Goal: Communication & Community: Answer question/provide support

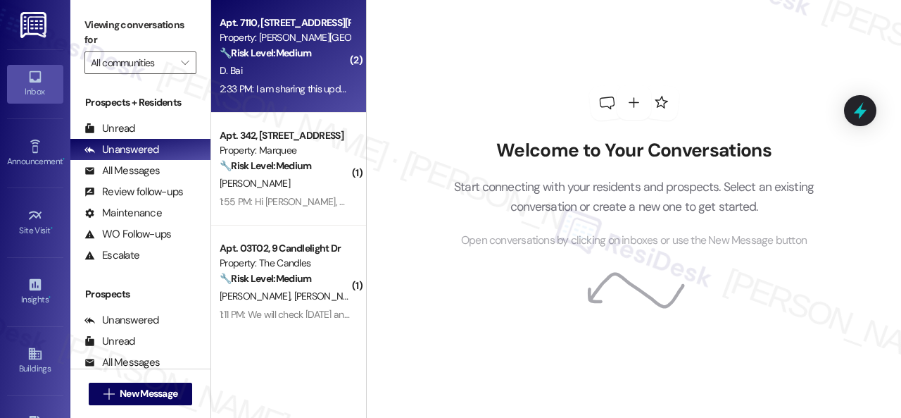
click at [304, 78] on div "D. Bai" at bounding box center [284, 71] width 133 height 18
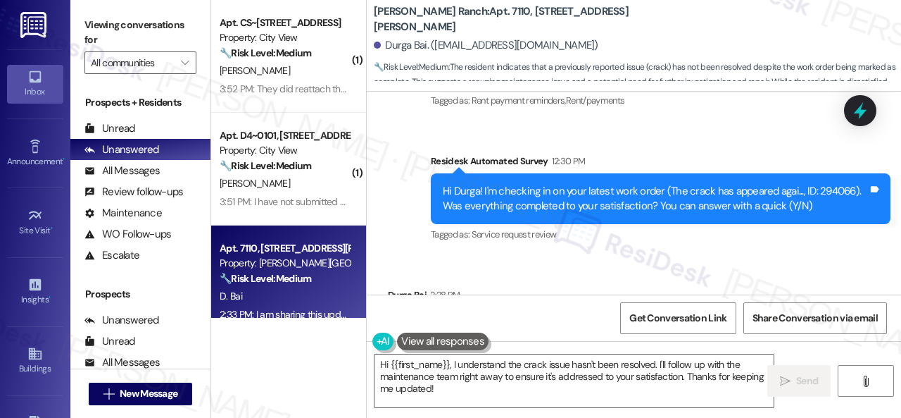
scroll to position [945, 0]
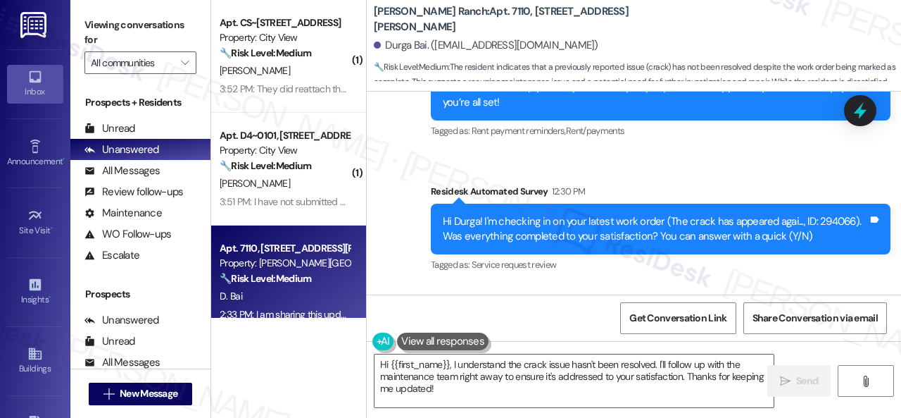
click at [440, 202] on div "Residesk Automated Survey 12:30 PM Hi Durga! I'm checking in on your latest wor…" at bounding box center [661, 230] width 460 height 92
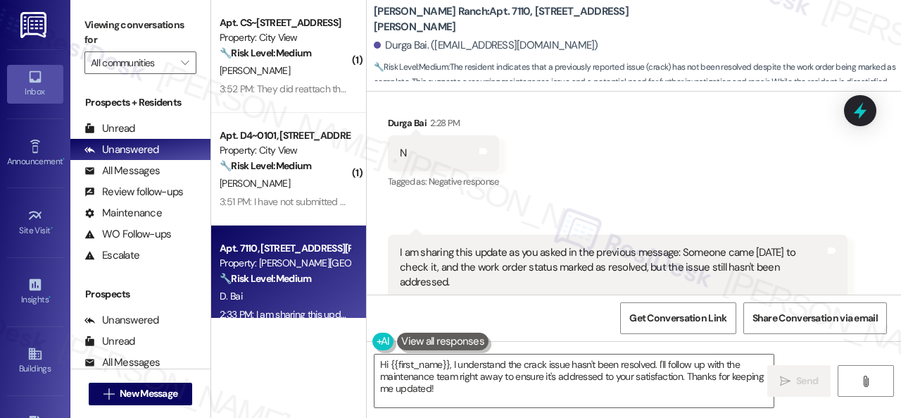
scroll to position [1156, 0]
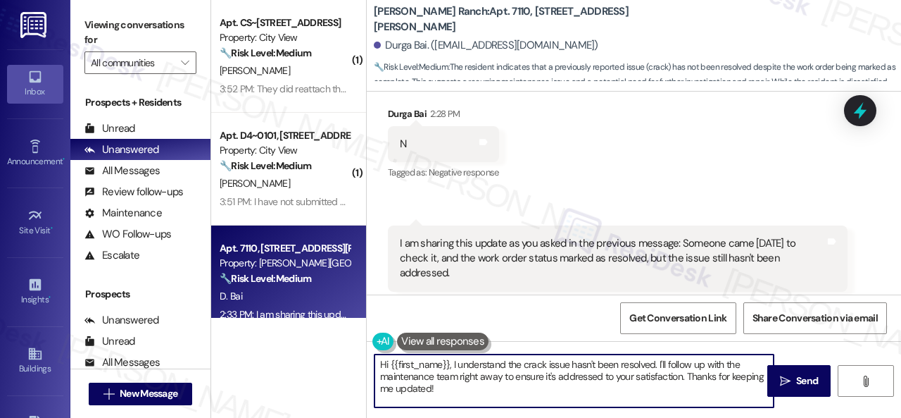
drag, startPoint x: 656, startPoint y: 363, endPoint x: 683, endPoint y: 399, distance: 44.8
click at [683, 399] on textarea "Hi {{first_name}}, I understand the crack issue hasn't been resolved. I'll foll…" at bounding box center [574, 380] width 399 height 53
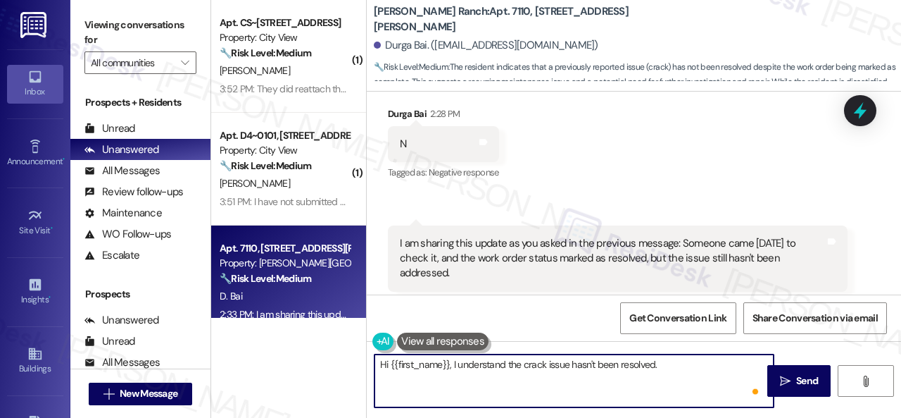
paste textarea "We apologize for the delay and any inconvenience this may have caused. Have you…"
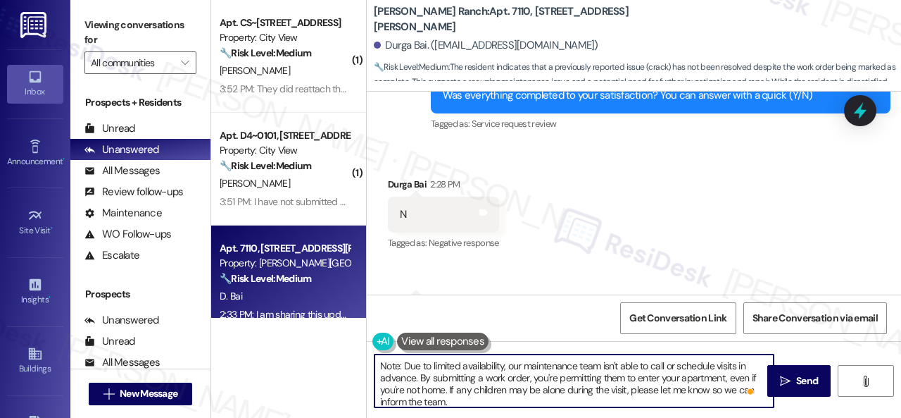
scroll to position [75, 0]
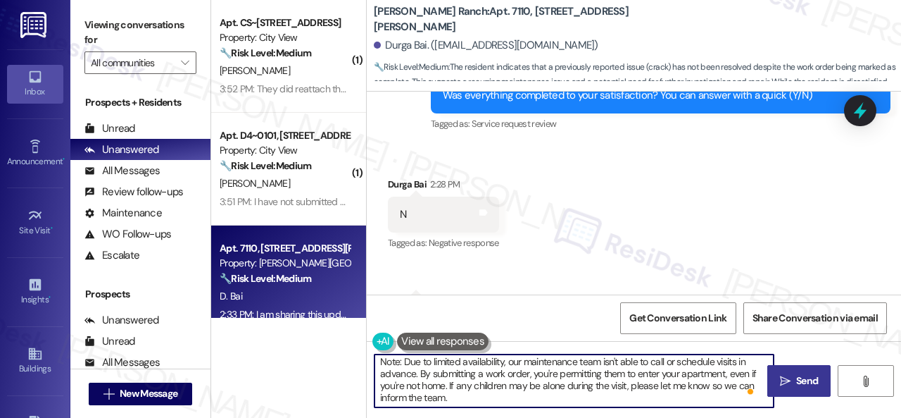
type textarea "Hi {{first_name}}, I understand the crack issue hasn't been resolved. We apolog…"
click at [796, 379] on span "Send" at bounding box center [807, 380] width 22 height 15
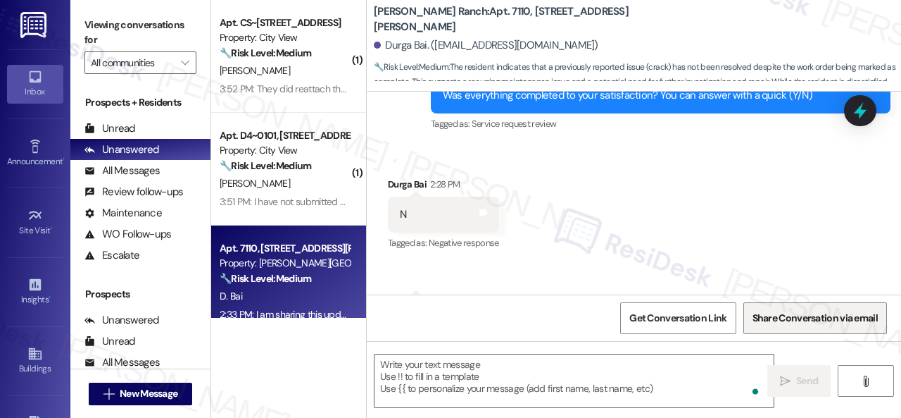
type textarea "Fetching suggested responses. Please feel free to read through the conversation…"
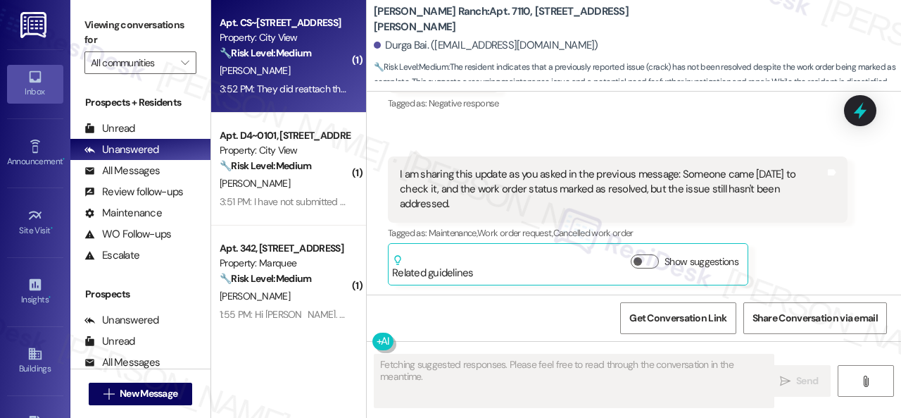
click at [310, 89] on div "3:52 PM: They did reattach the rod to the to the rack that sticks out of the wa…" at bounding box center [379, 88] width 318 height 13
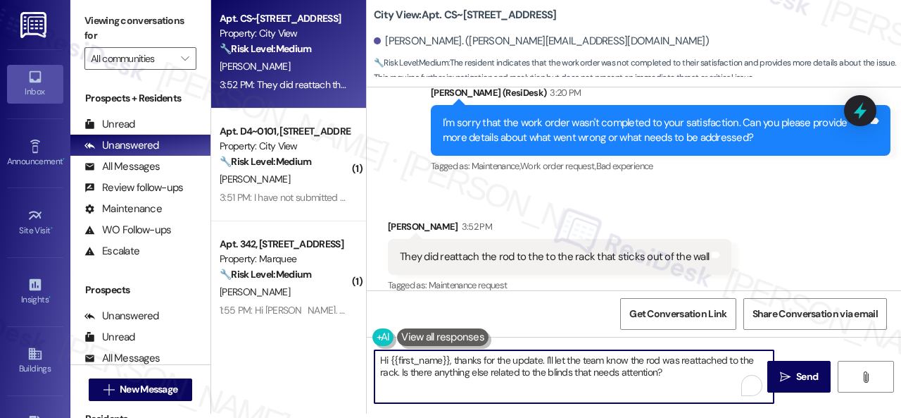
drag, startPoint x: 665, startPoint y: 377, endPoint x: 361, endPoint y: 341, distance: 306.3
click at [361, 341] on div "Apt. CS~[STREET_ADDRESS] Property: City View 🔧 Risk Level: Medium The resident …" at bounding box center [556, 205] width 690 height 418
paste textarea "We apologize for the delay and any inconvenience this may have caused. Have you…"
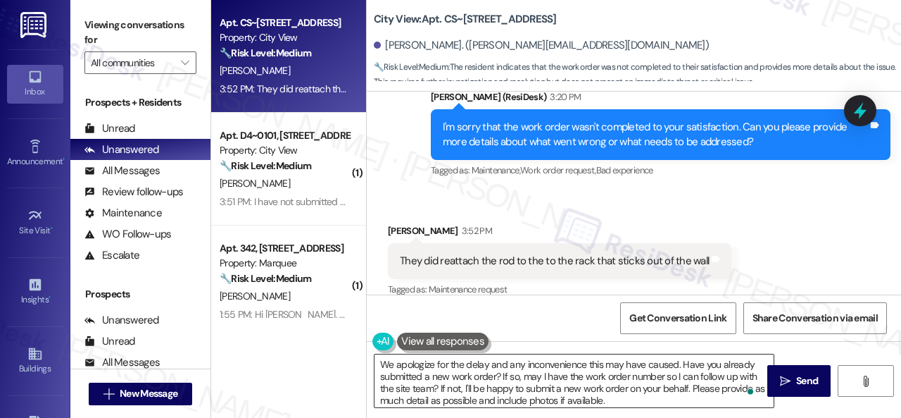
click at [382, 365] on textarea "We apologize for the delay and any inconvenience this may have caused. Have you…" at bounding box center [574, 380] width 399 height 53
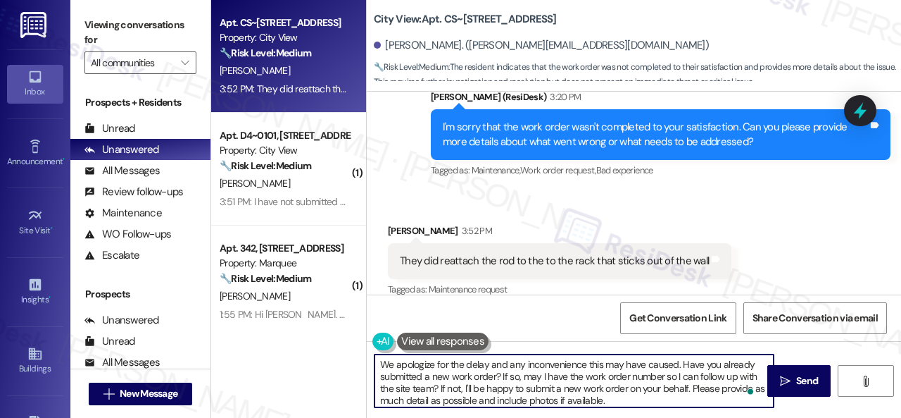
paste textarea "I'm sorry to hear the issue hasn't been resolved yet."
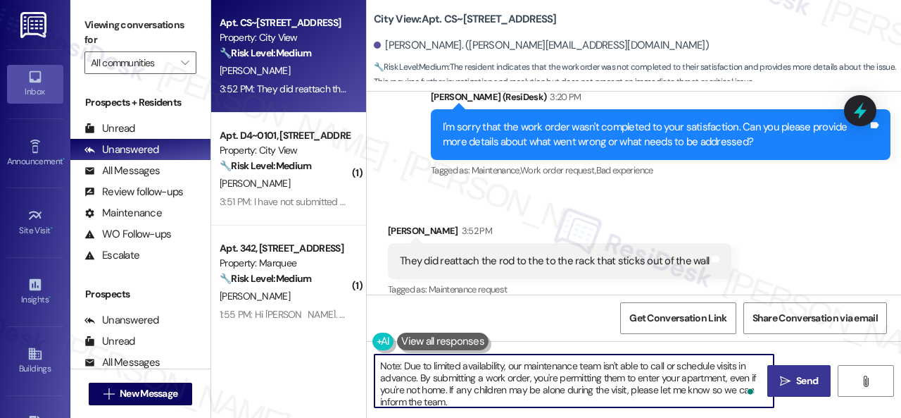
type textarea "I'm sorry to hear the issue hasn't been resolved yet. We apologize for the dela…"
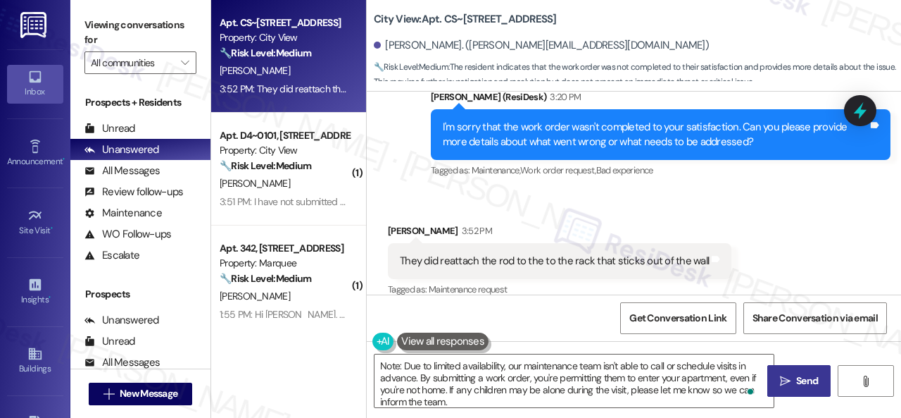
click at [784, 382] on icon "" at bounding box center [785, 380] width 11 height 11
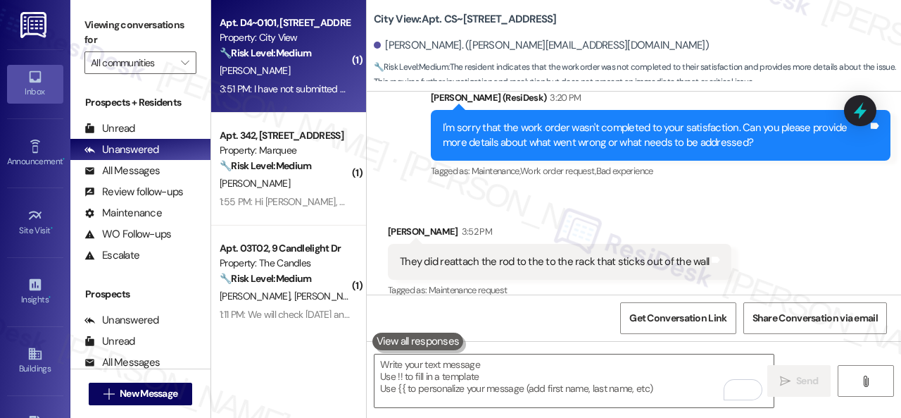
click at [306, 76] on div "[PERSON_NAME]" at bounding box center [284, 71] width 133 height 18
type textarea "Fetching suggested responses. Please feel free to read through the conversation…"
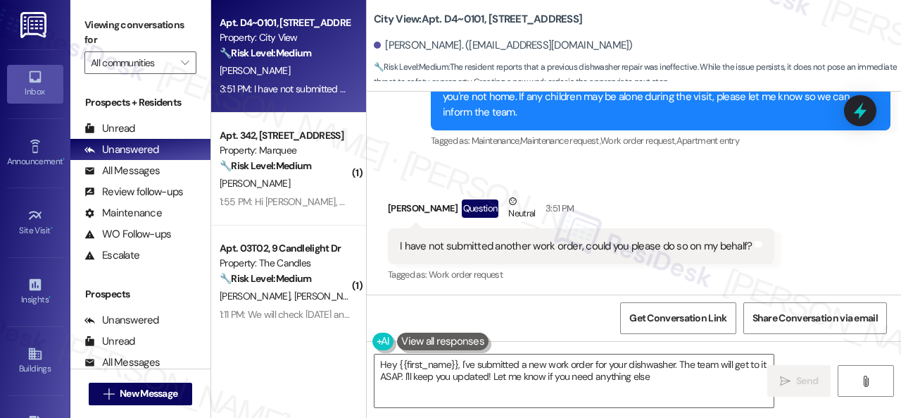
type textarea "Hey {{first_name}}, I've submitted a new work order for your dishwasher. The te…"
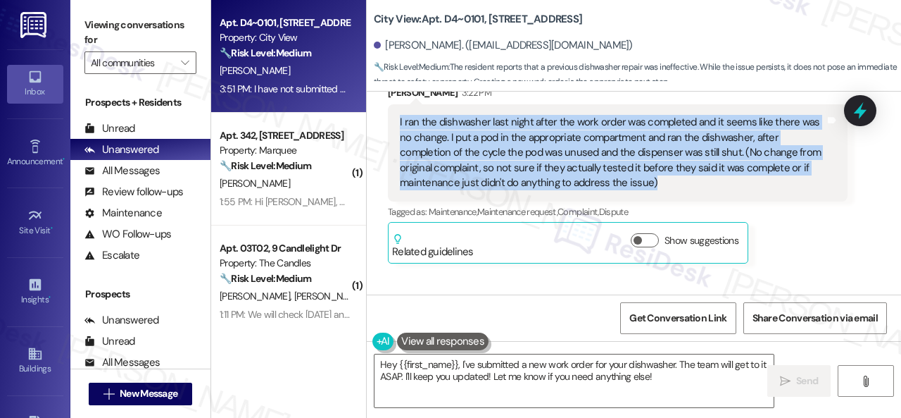
drag, startPoint x: 397, startPoint y: 124, endPoint x: 658, endPoint y: 184, distance: 267.3
click at [658, 184] on div "I ran the dishwasher last night after the work order was completed and it seems…" at bounding box center [618, 152] width 460 height 96
copy div "I ran the dishwasher last night after the work order was completed and it seems…"
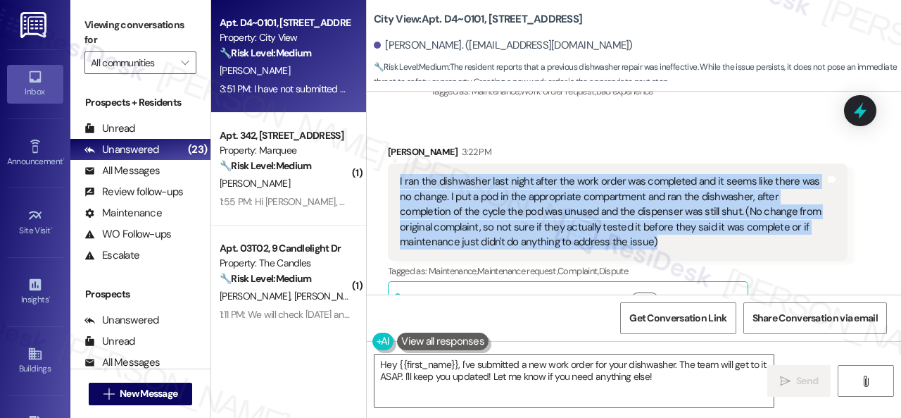
scroll to position [1932, 0]
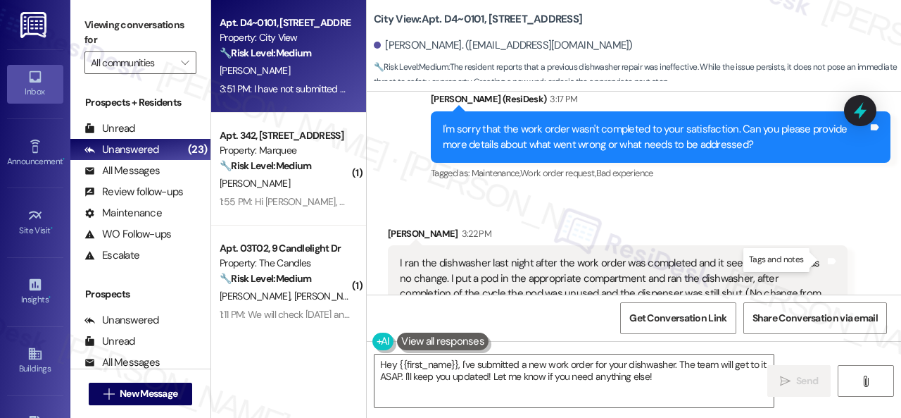
click at [827, 256] on icon at bounding box center [832, 261] width 11 height 11
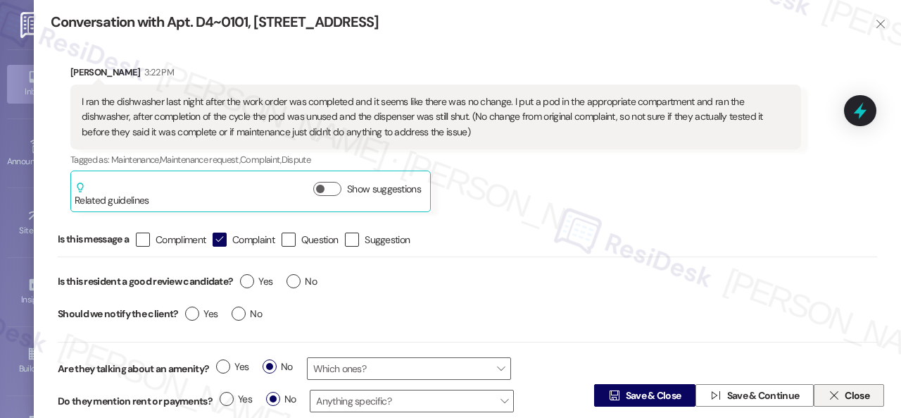
click at [832, 387] on span " Close" at bounding box center [849, 395] width 46 height 21
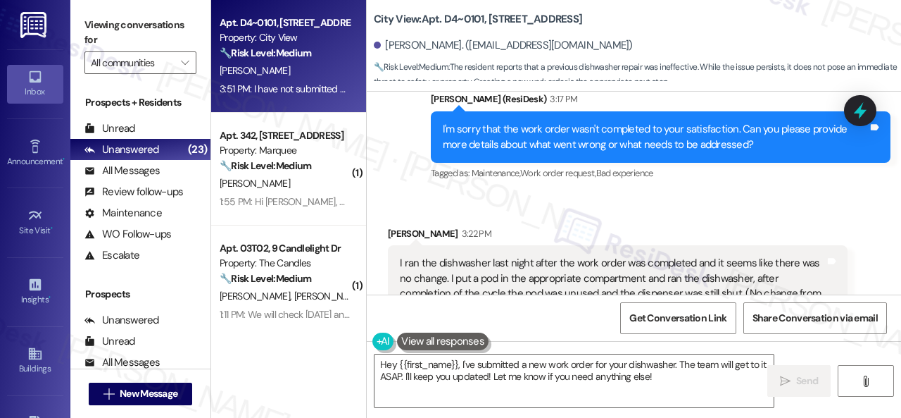
scroll to position [2425, 0]
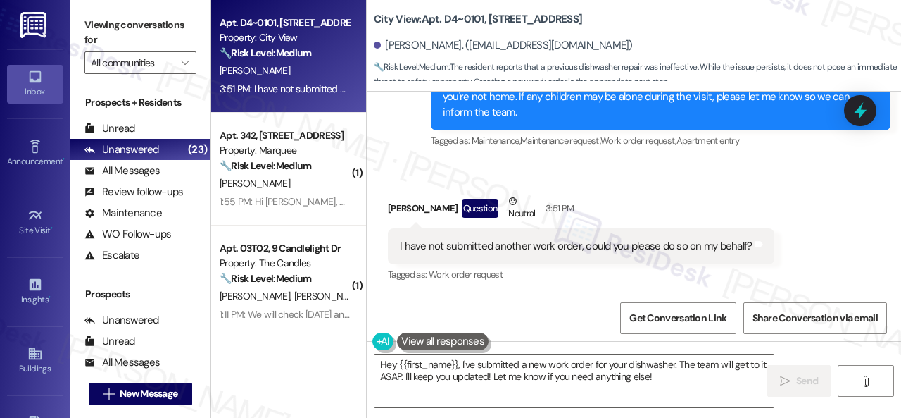
click at [745, 180] on div "Received via SMS [PERSON_NAME] Question Neutral 3:51 PM I have not submitted an…" at bounding box center [634, 229] width 534 height 134
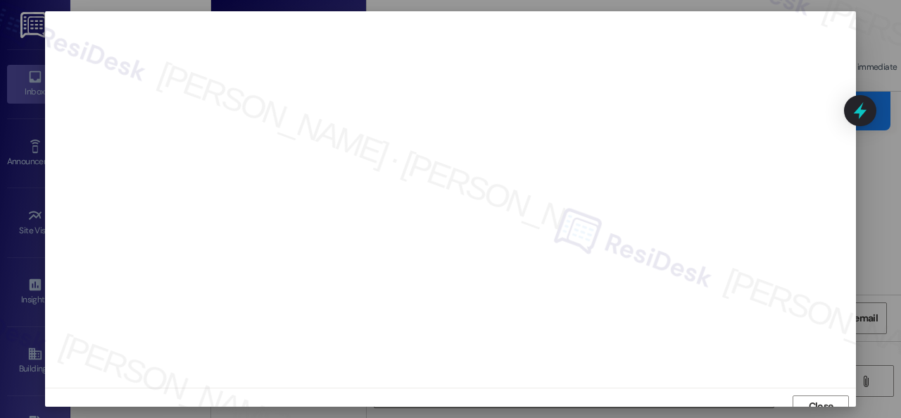
scroll to position [11, 0]
click at [820, 393] on span "Close" at bounding box center [821, 395] width 25 height 15
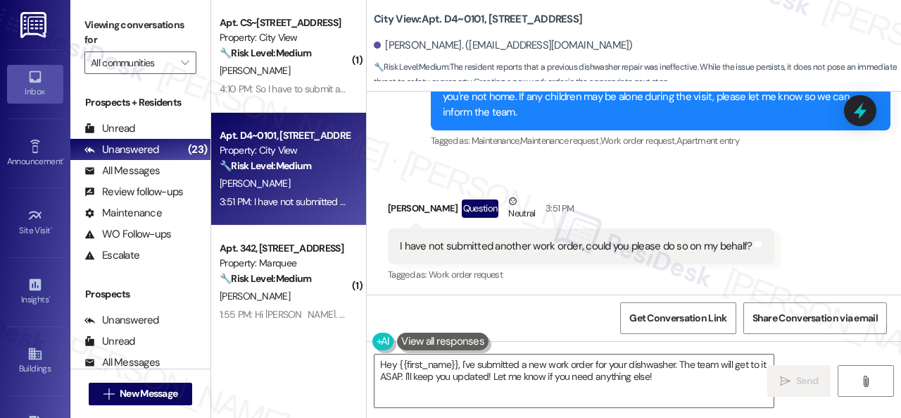
click at [708, 160] on div "Sent via SMS [PERSON_NAME] (ResiDesk) 3:32 PM I'm sorry to hear the dishwasher …" at bounding box center [660, 52] width 481 height 218
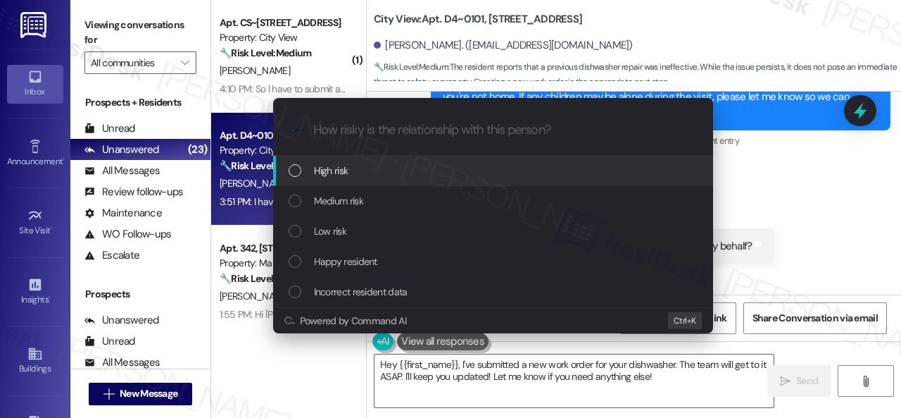
click at [325, 169] on span "High risk" at bounding box center [331, 170] width 35 height 15
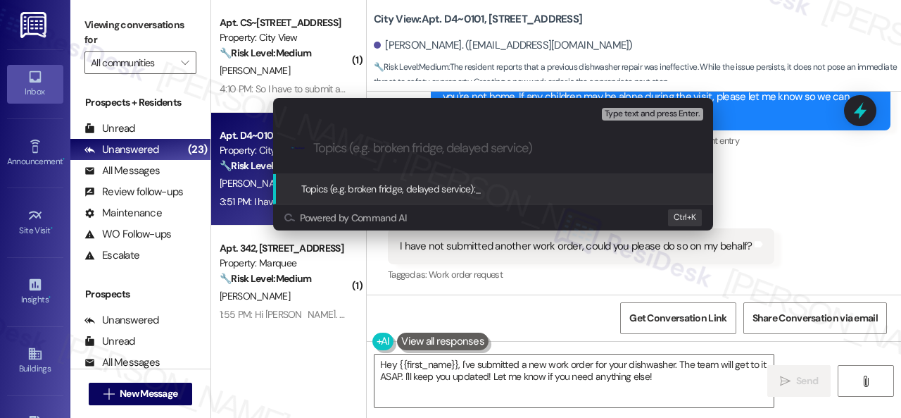
paste input "Work Order filed by ResiDesk 294580"
type input "Work Order filed by ResiDesk 294580"
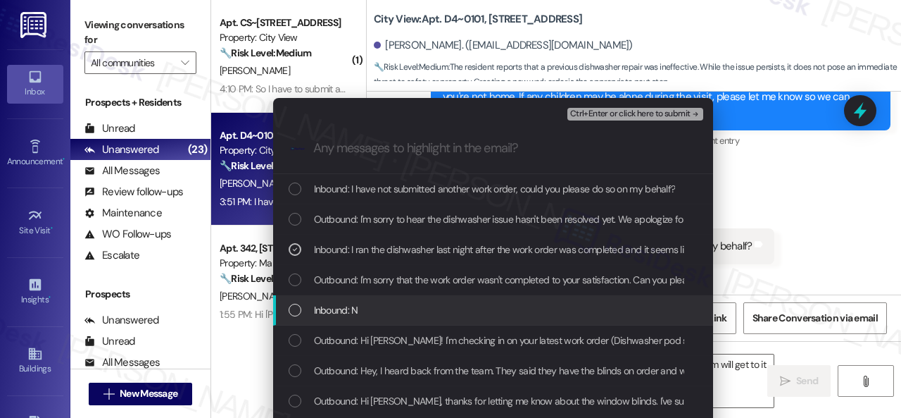
click at [323, 313] on span "Inbound: N" at bounding box center [336, 309] width 44 height 15
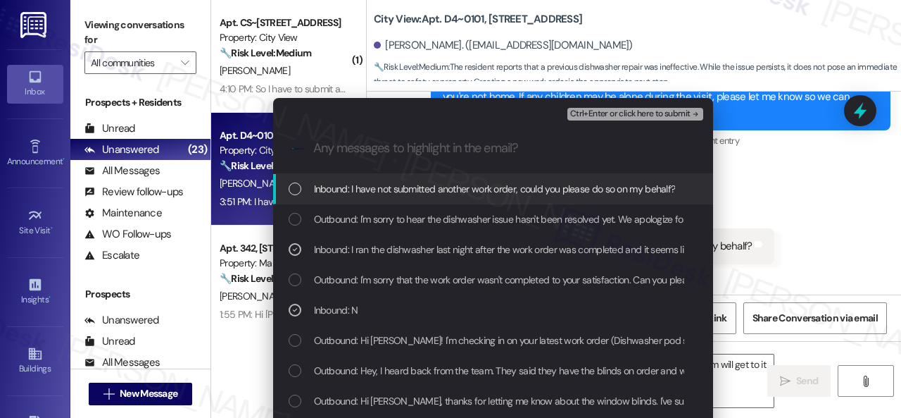
click at [591, 113] on span "Ctrl+Enter or click here to submit" at bounding box center [630, 114] width 120 height 10
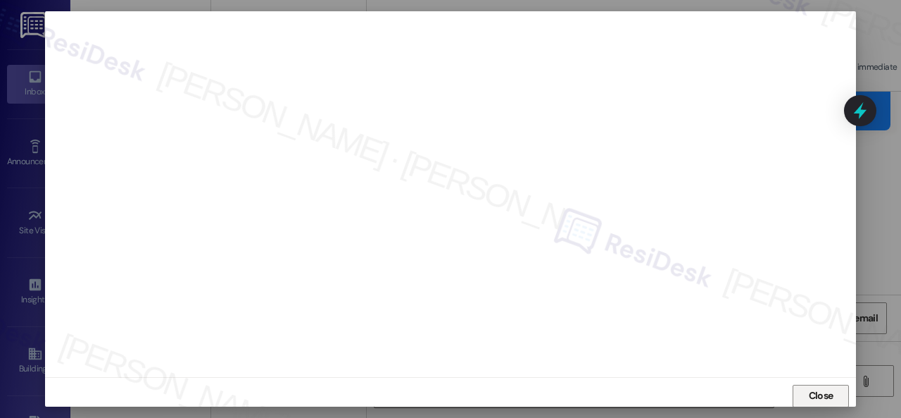
click at [806, 396] on span "Close" at bounding box center [821, 395] width 30 height 15
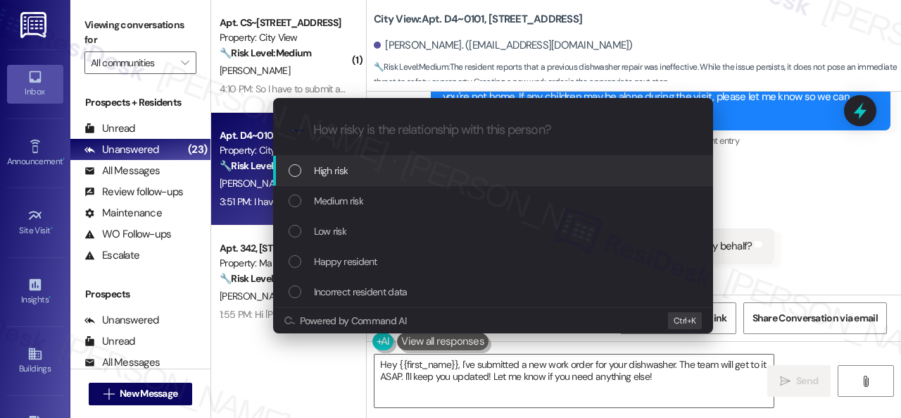
click at [344, 166] on span "High risk" at bounding box center [331, 170] width 35 height 15
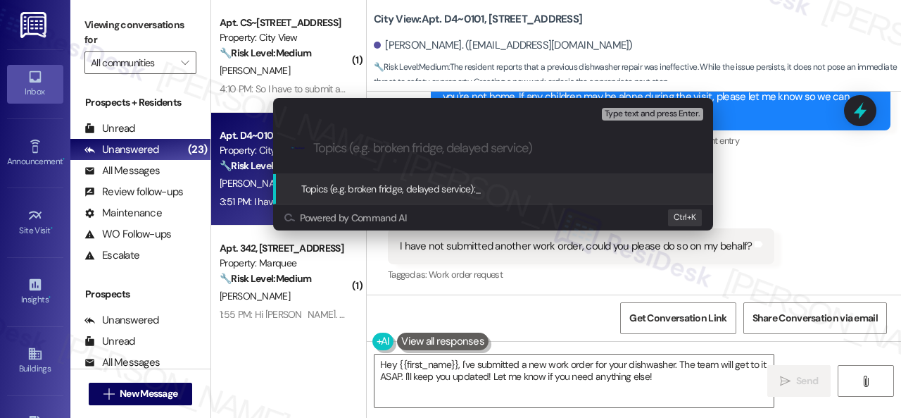
paste input "Work Order filed by ResiDesk 294580"
type input "Work Order filed by ResiDesk 294580"
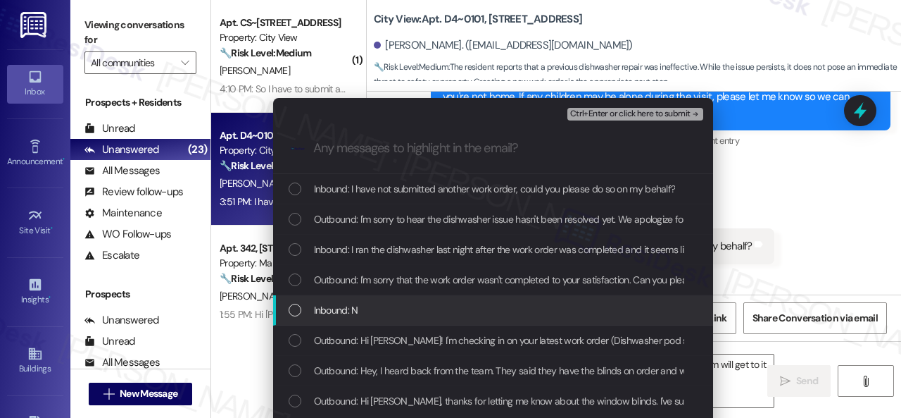
click at [349, 306] on span "Inbound: N" at bounding box center [336, 309] width 44 height 15
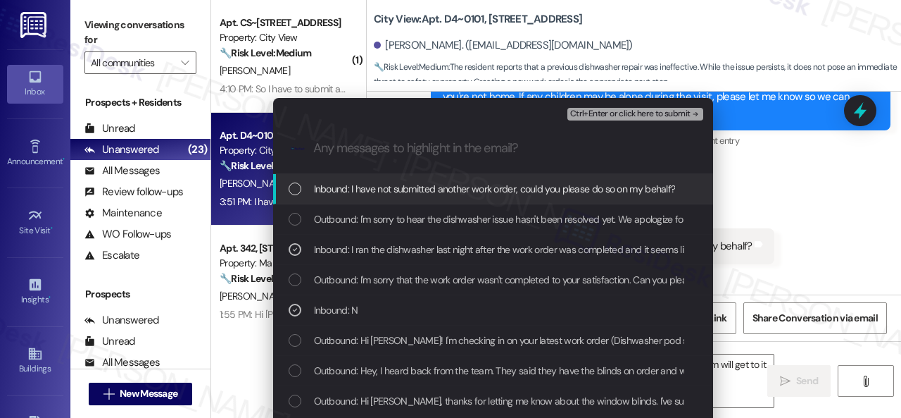
click at [586, 110] on span "Ctrl+Enter or click here to submit" at bounding box center [630, 114] width 120 height 10
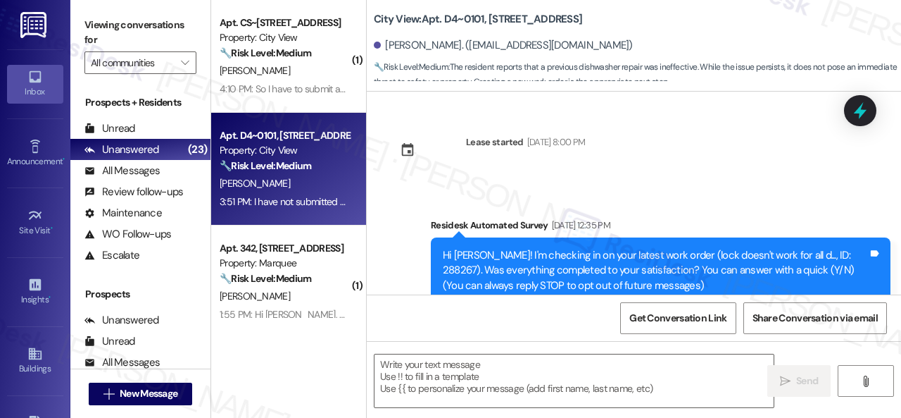
scroll to position [2425, 0]
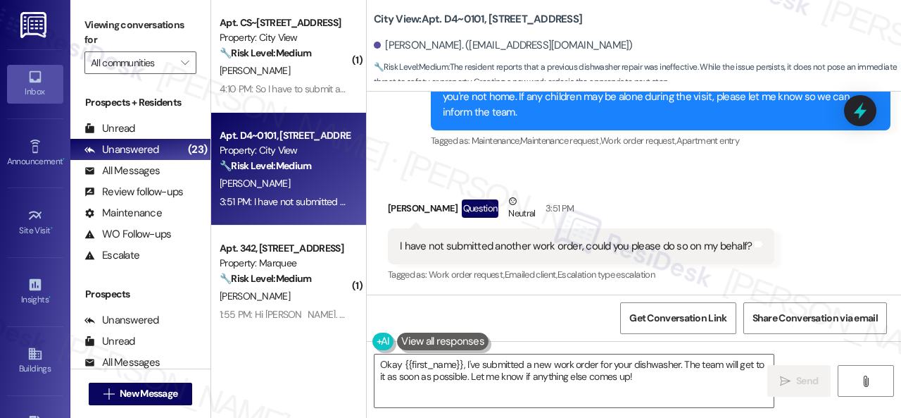
click at [618, 189] on div "Received via SMS [PERSON_NAME] Question Neutral 3:51 PM I have not submitted an…" at bounding box center [581, 239] width 408 height 113
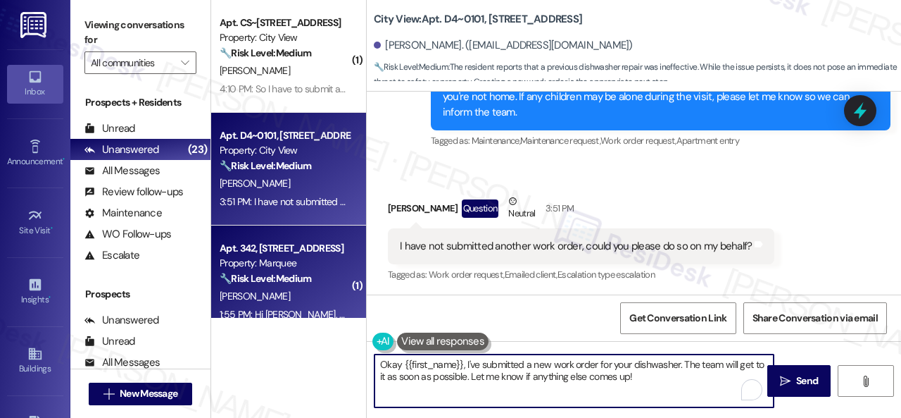
drag, startPoint x: 642, startPoint y: 383, endPoint x: 303, endPoint y: 315, distance: 345.5
click at [303, 315] on div "( 1 ) Apt. CS~[STREET_ADDRESS] Property: City View 🔧 Risk Level: Medium The res…" at bounding box center [556, 209] width 690 height 418
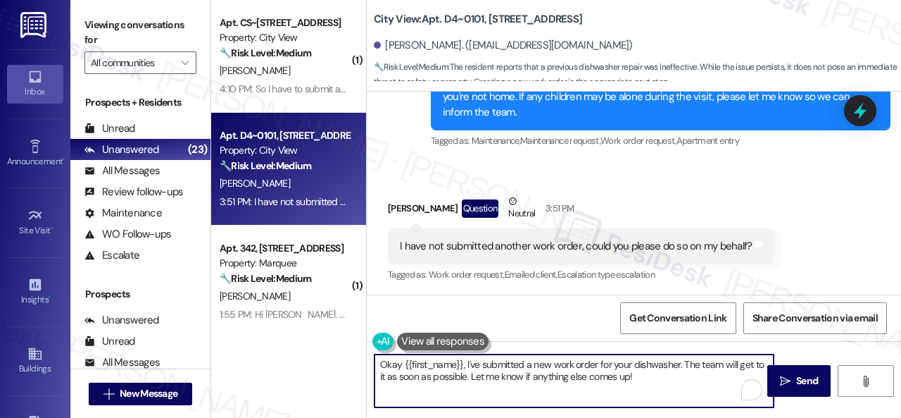
paste textarea "I've submitted a work order on your behalf and notified the site team. Please l…"
click at [446, 362] on textarea "I've submitted a work order on your behalf and notified the site team. Please l…" at bounding box center [574, 380] width 399 height 53
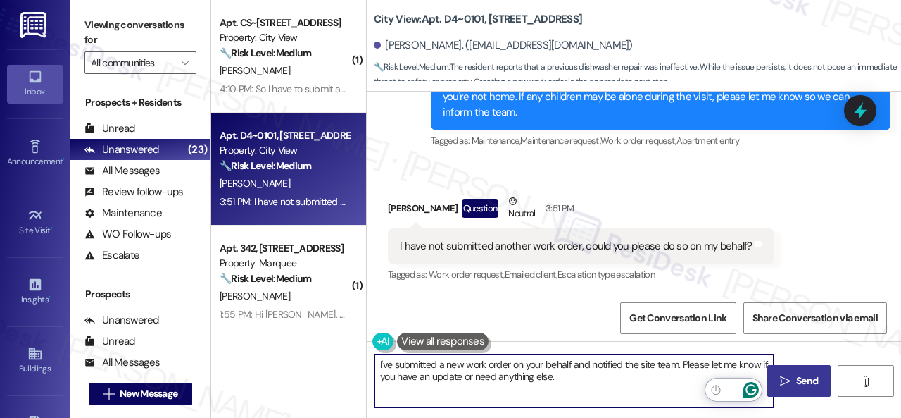
type textarea "I've submitted a new work order on your behalf and notified the site team. Plea…"
click at [782, 385] on icon "" at bounding box center [785, 380] width 11 height 11
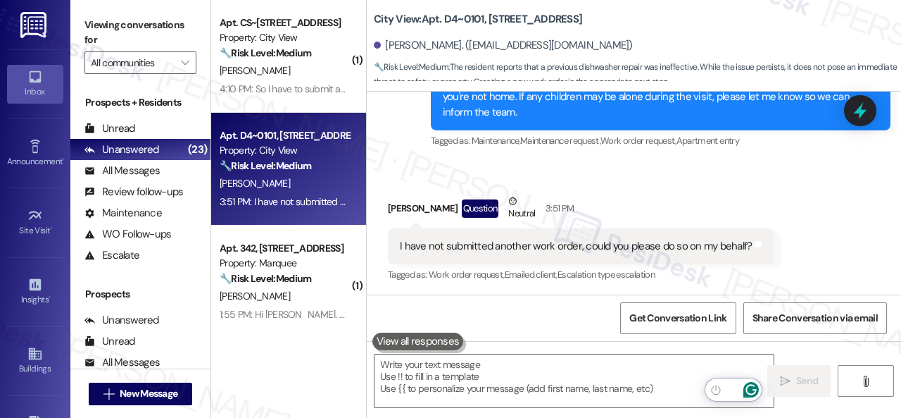
scroll to position [2424, 0]
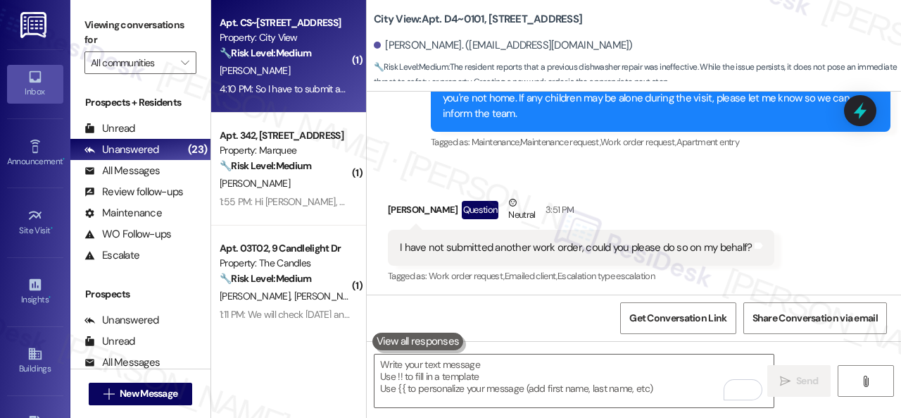
click at [292, 75] on div "[PERSON_NAME]" at bounding box center [284, 71] width 133 height 18
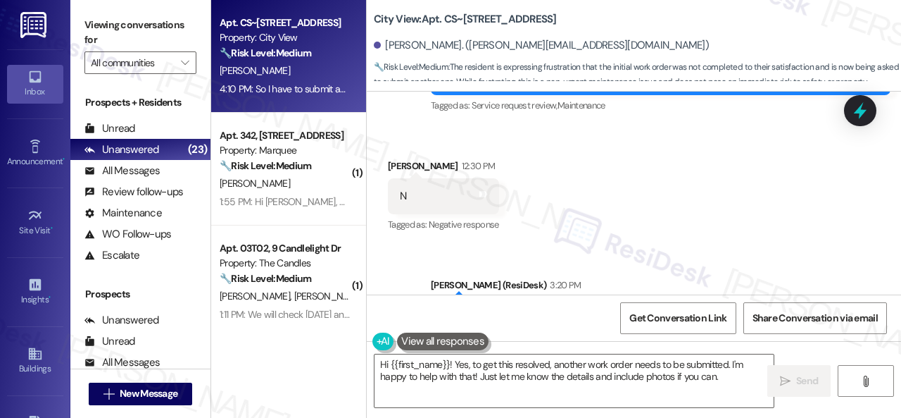
scroll to position [4293, 0]
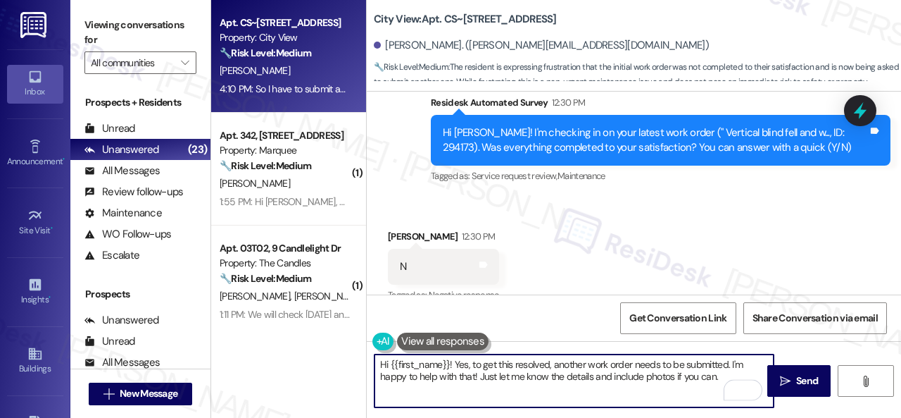
drag, startPoint x: 730, startPoint y: 378, endPoint x: 723, endPoint y: 375, distance: 8.2
click at [723, 375] on textarea "Hi {{first_name}}! Yes, to get this resolved, another work order needs to be su…" at bounding box center [574, 380] width 399 height 53
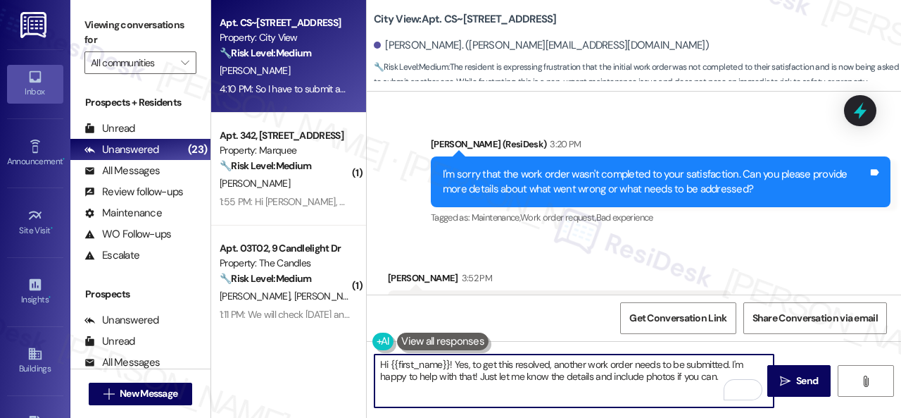
scroll to position [4786, 0]
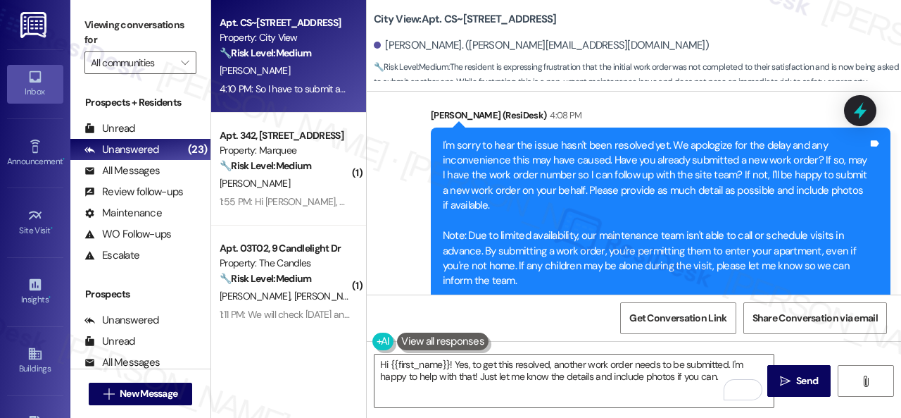
click at [407, 206] on div "Sent via SMS [PERSON_NAME] (ResiDesk) 4:08 PM I'm sorry to hear the issue hasn'…" at bounding box center [634, 203] width 534 height 255
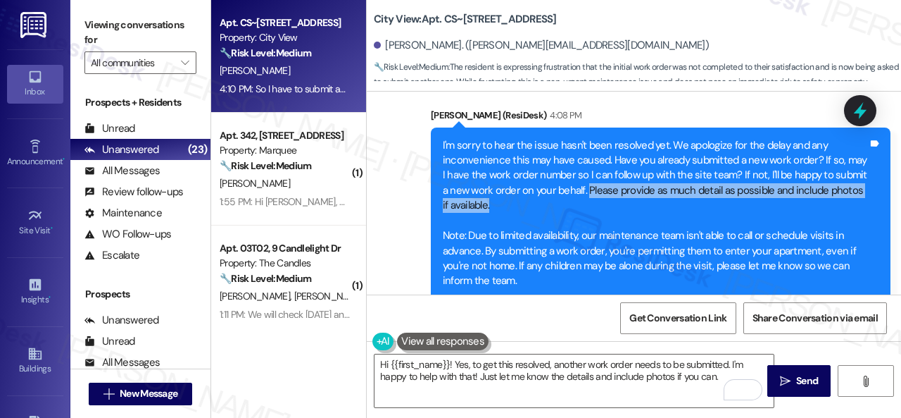
drag, startPoint x: 584, startPoint y: 173, endPoint x: 587, endPoint y: 185, distance: 12.2
click at [587, 185] on div "I'm sorry to hear the issue hasn't been resolved yet. We apologize for the dela…" at bounding box center [655, 213] width 425 height 151
copy div "Please provide as much detail as possible and include photos if available."
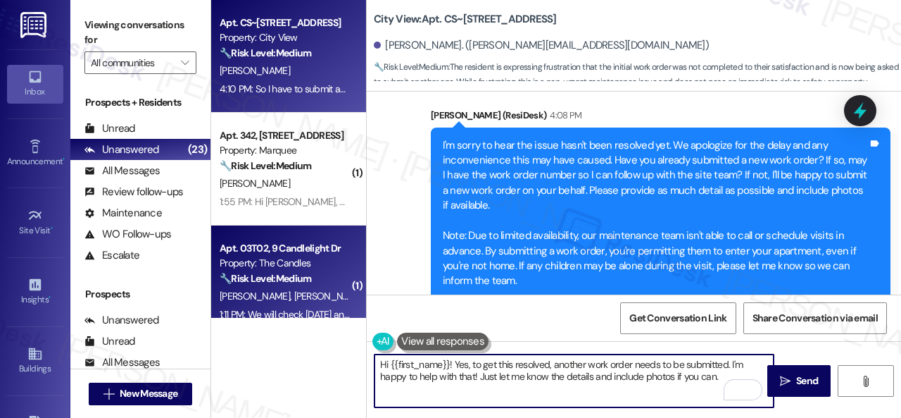
drag, startPoint x: 718, startPoint y: 376, endPoint x: 238, endPoint y: 304, distance: 485.7
click at [238, 305] on div "Apt. CS~[STREET_ADDRESS] Property: City View 🔧 Risk Level: Medium The resident …" at bounding box center [556, 209] width 690 height 418
paste textarea "Please provide as much detail as possible and include photos if available."
type textarea "Since closed work orders can no longer be reopened, it would be better to submi…"
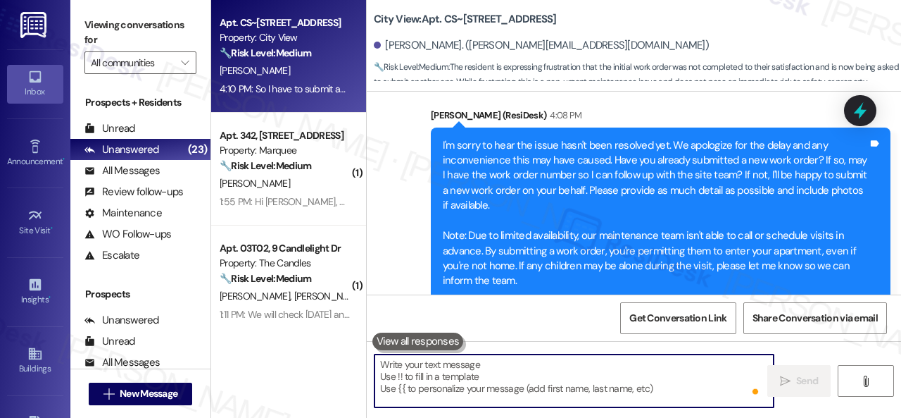
scroll to position [4927, 0]
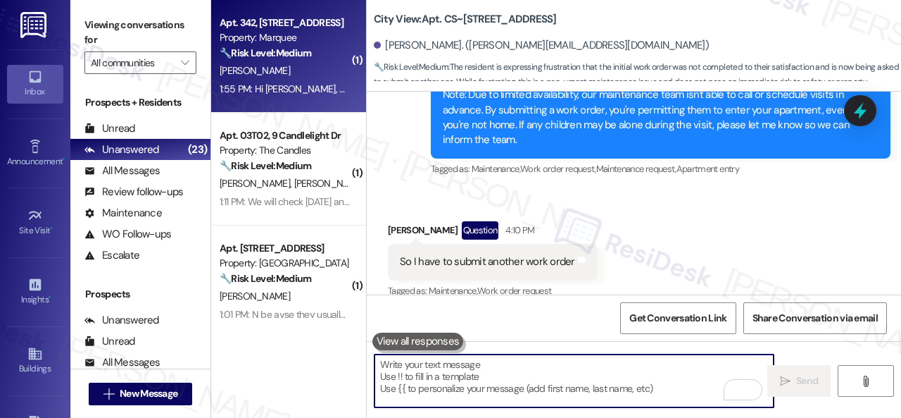
click at [327, 72] on div "[PERSON_NAME]" at bounding box center [284, 71] width 133 height 18
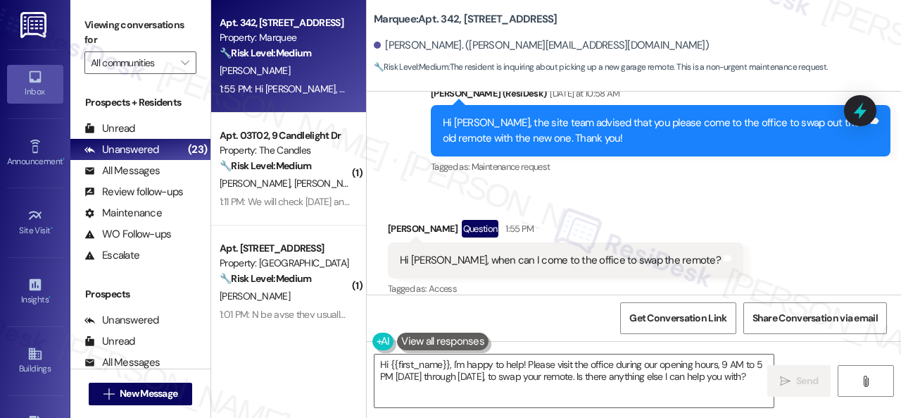
scroll to position [2402, 0]
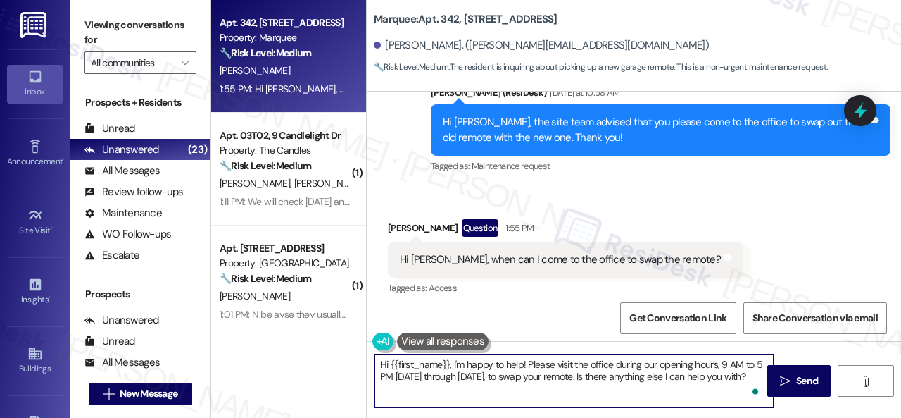
drag, startPoint x: 753, startPoint y: 378, endPoint x: 323, endPoint y: 357, distance: 430.8
click at [323, 357] on div "Apt. 342, [STREET_ADDRESS] Property: Marquee 🔧 Risk Level: Medium The resident …" at bounding box center [556, 209] width 690 height 418
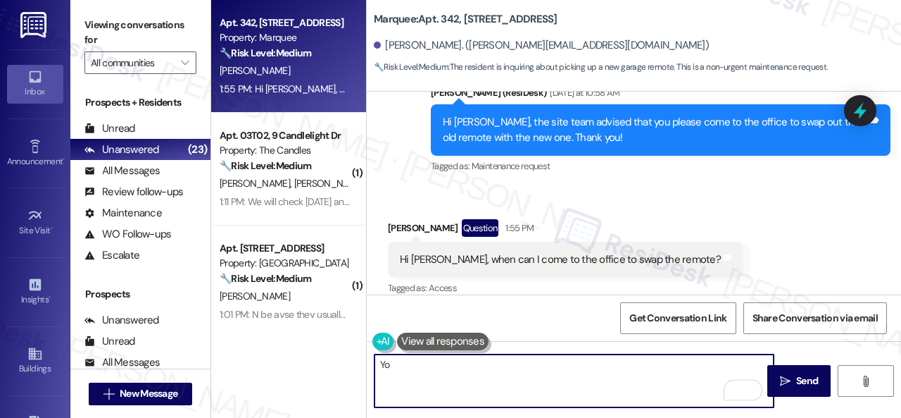
type textarea "Y"
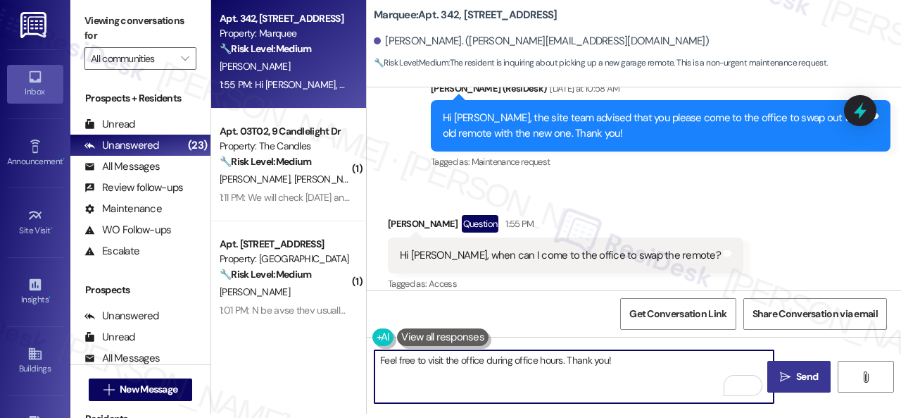
type textarea "Feel free to visit the office during office hours. Thank you!"
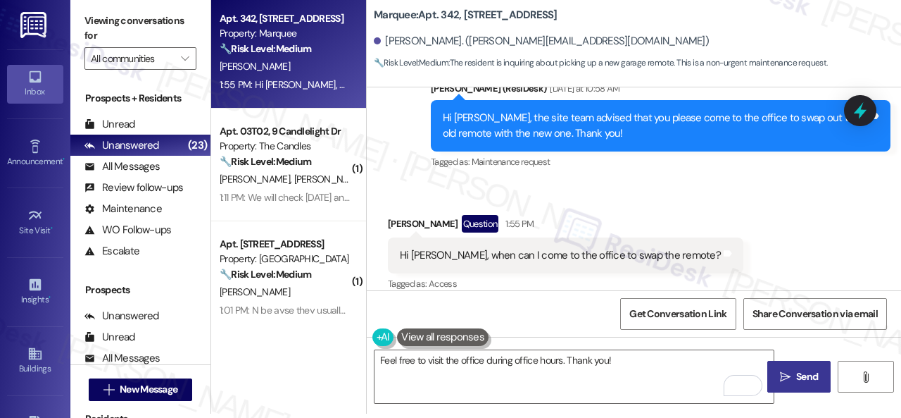
click at [794, 373] on span "Send" at bounding box center [807, 376] width 27 height 15
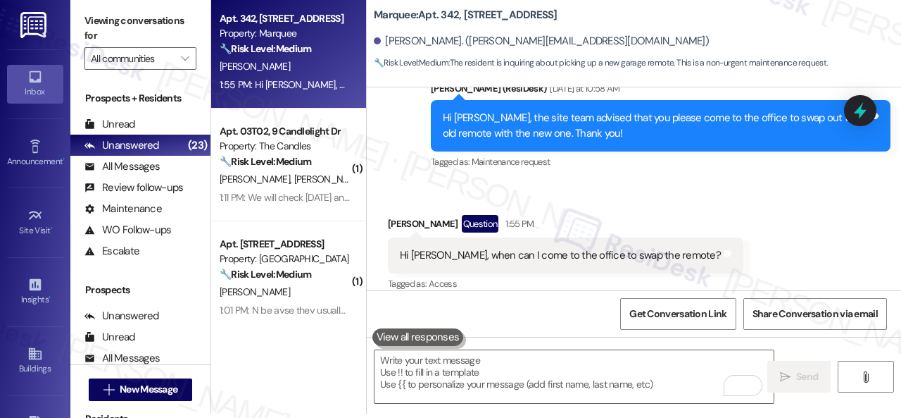
scroll to position [2401, 0]
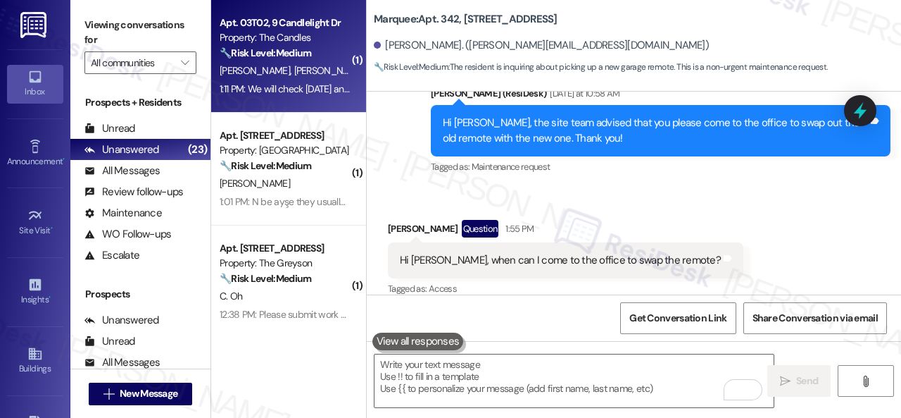
click at [327, 67] on div "[PERSON_NAME] [PERSON_NAME]" at bounding box center [284, 71] width 133 height 18
type textarea "Fetching suggested responses. Please feel free to read through the conversation…"
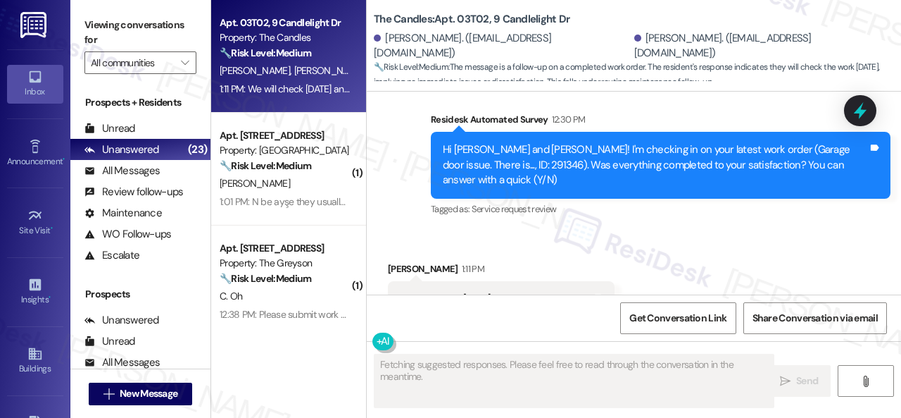
scroll to position [3538, 0]
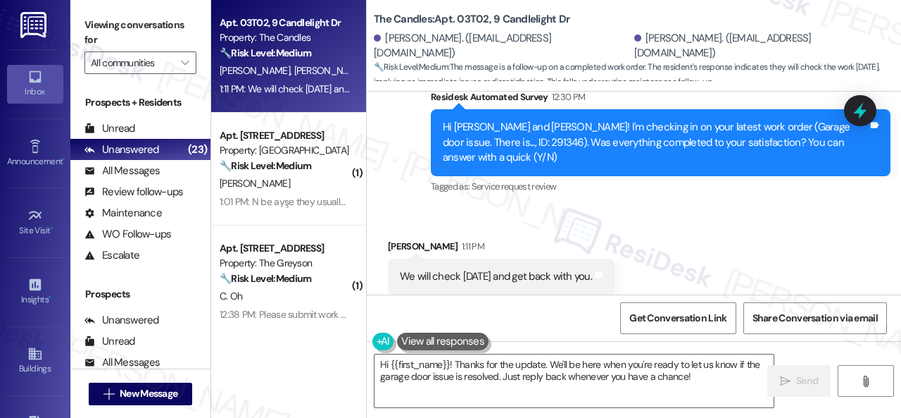
drag, startPoint x: 693, startPoint y: 377, endPoint x: 268, endPoint y: 324, distance: 428.6
click at [507, 342] on div "Hi {{first_name}}! Thanks for the update. We'll be here when you're ready to le…" at bounding box center [634, 394] width 534 height 106
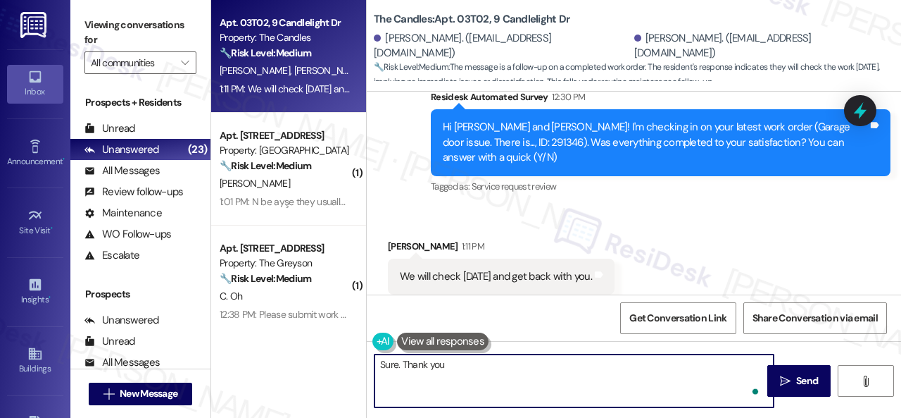
type textarea "Sure. Thank you!"
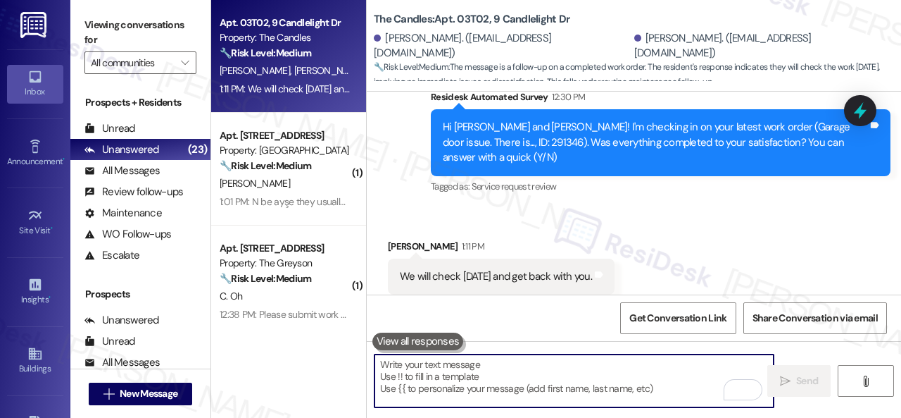
scroll to position [3537, 0]
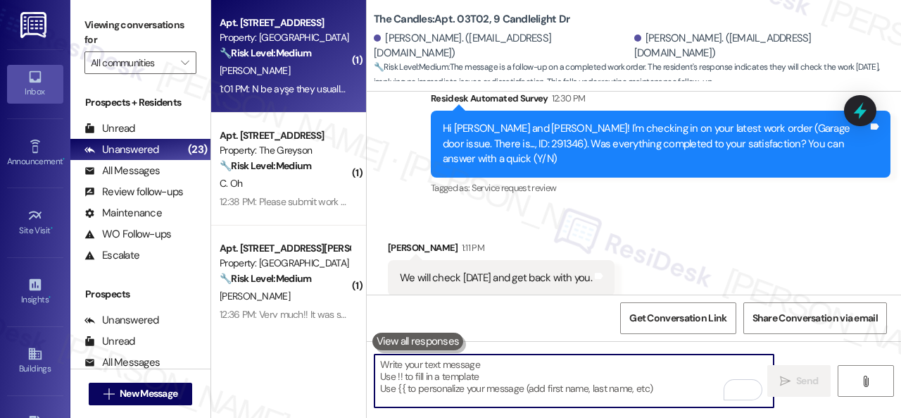
click at [306, 77] on div "[PERSON_NAME]" at bounding box center [284, 71] width 133 height 18
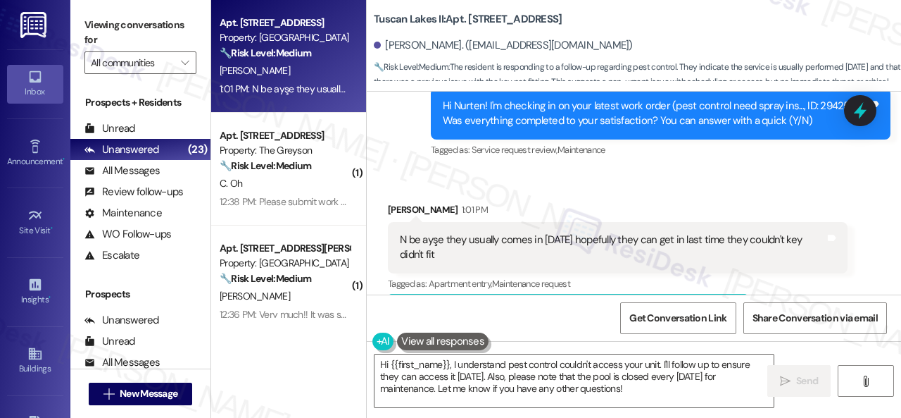
scroll to position [6432, 0]
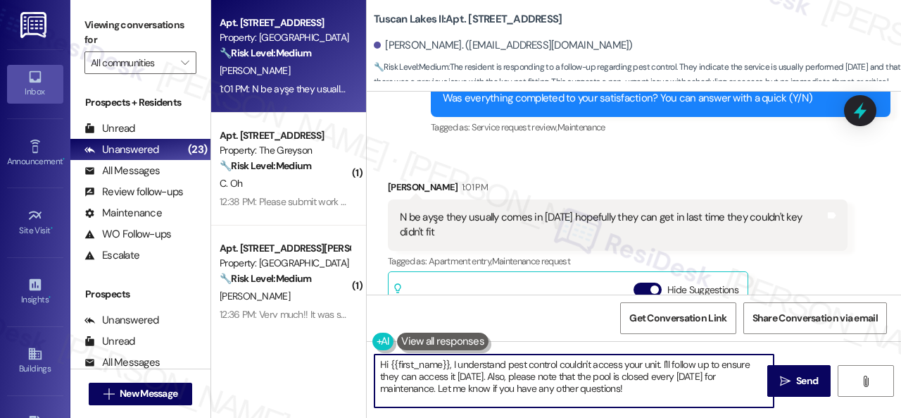
drag, startPoint x: 637, startPoint y: 388, endPoint x: 208, endPoint y: 316, distance: 434.1
click at [208, 316] on div "Viewing conversations for All communities  Prospects + Residents Unread (0) Un…" at bounding box center [485, 209] width 831 height 418
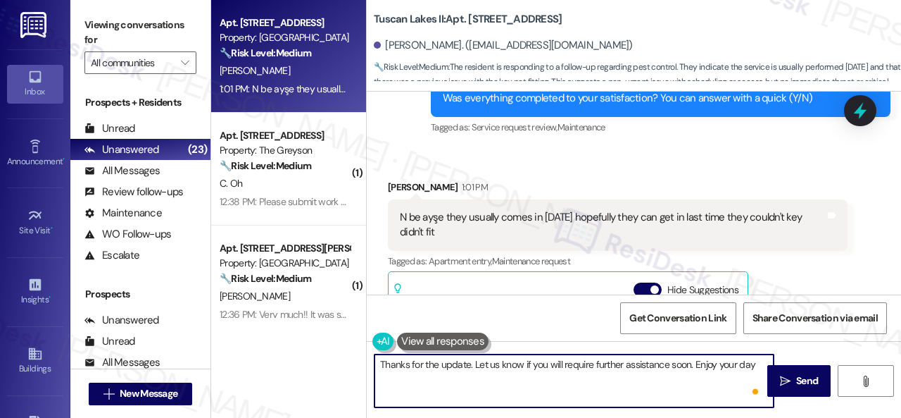
type textarea "Thanks for the update. Let us know if you will require further assistance soon.…"
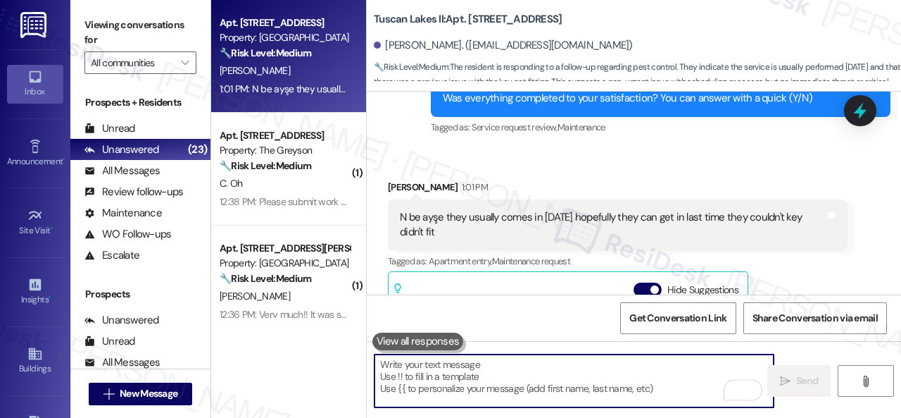
scroll to position [6644, 0]
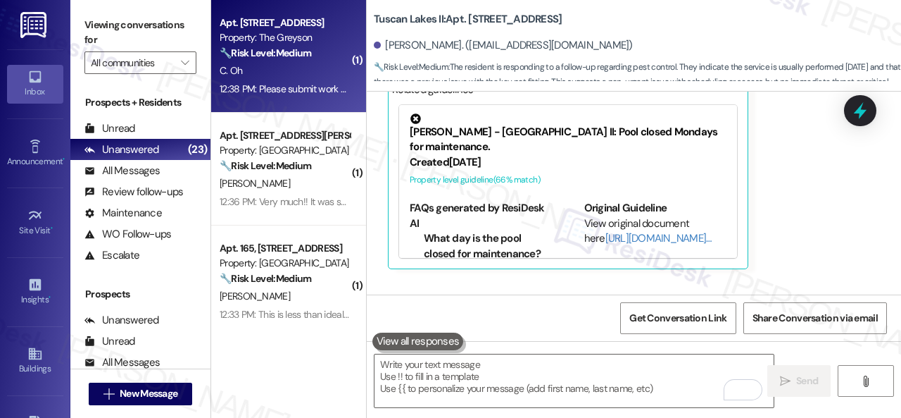
click at [318, 67] on div "C. Oh" at bounding box center [284, 71] width 133 height 18
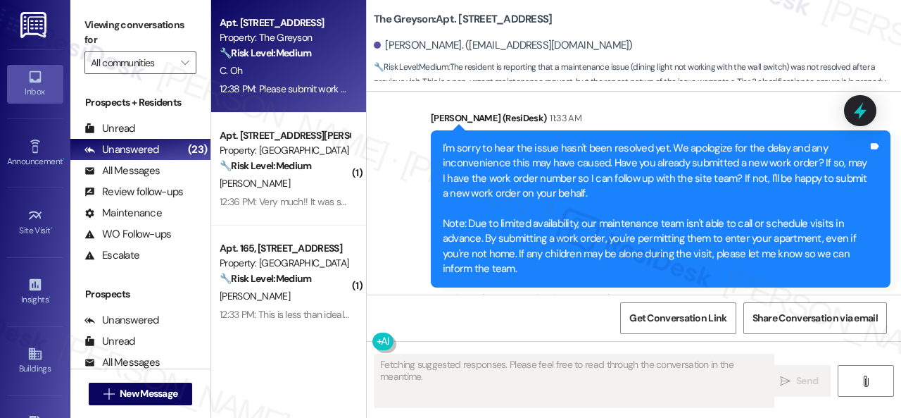
scroll to position [3482, 0]
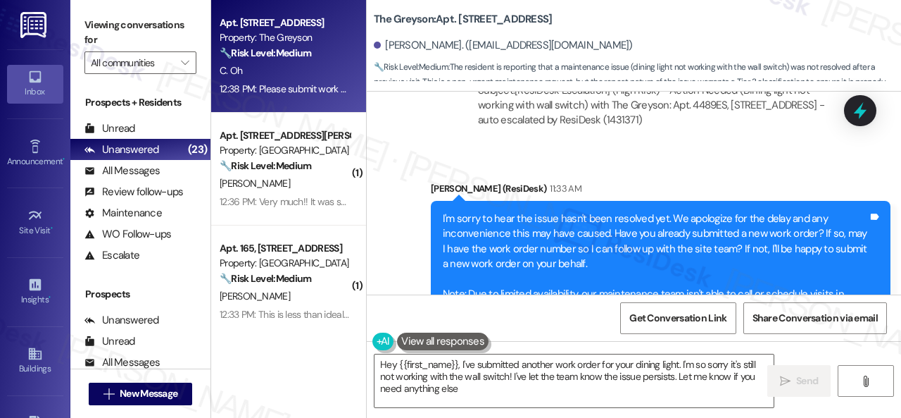
type textarea "Hey {{first_name}}, I've submitted another work order for your dining light. I'…"
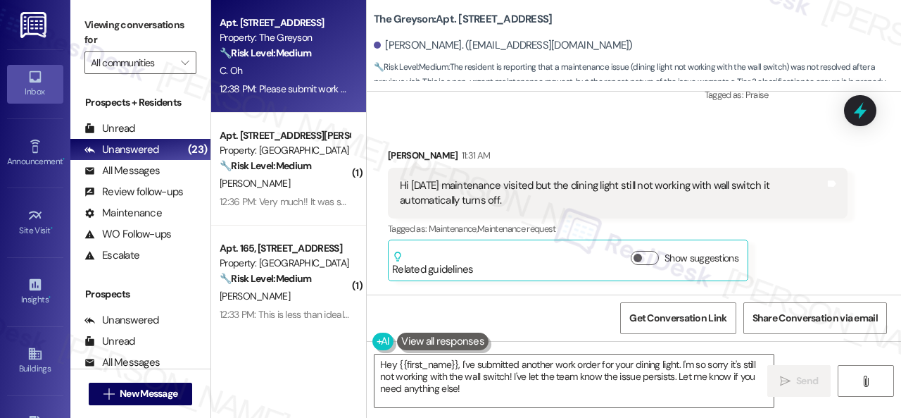
scroll to position [2989, 0]
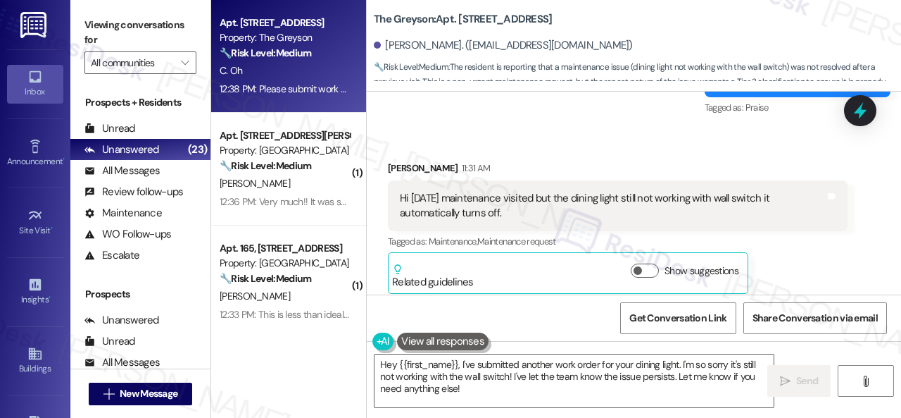
drag, startPoint x: 464, startPoint y: 197, endPoint x: 508, endPoint y: 209, distance: 46.0
click at [508, 209] on div "Hi [DATE] maintenance visited but the dining light still not working with wall …" at bounding box center [612, 206] width 425 height 30
copy div "aintenance visited but the dining light still not working with wall switch it a…"
click at [561, 161] on div "[PERSON_NAME] Oh 11:31 AM" at bounding box center [618, 171] width 460 height 20
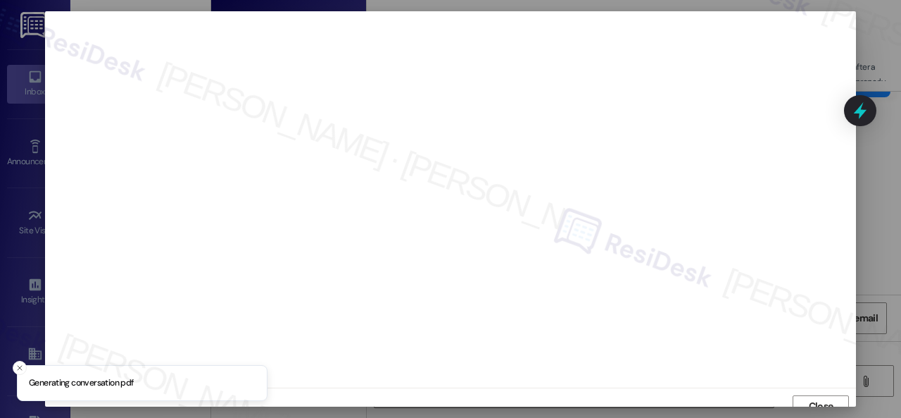
scroll to position [11, 0]
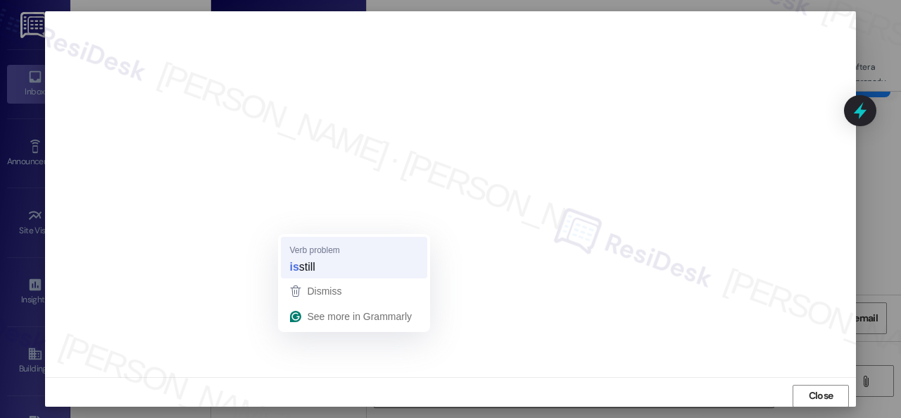
click at [297, 274] on strong "is" at bounding box center [293, 265] width 9 height 15
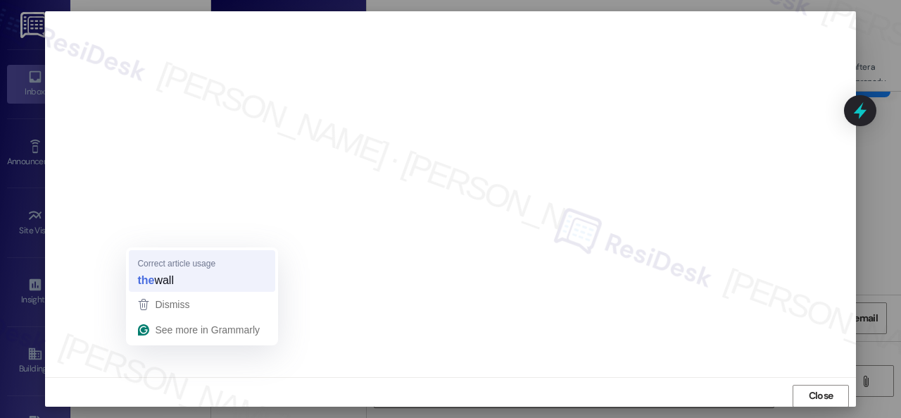
click at [144, 275] on strong "the" at bounding box center [145, 279] width 17 height 15
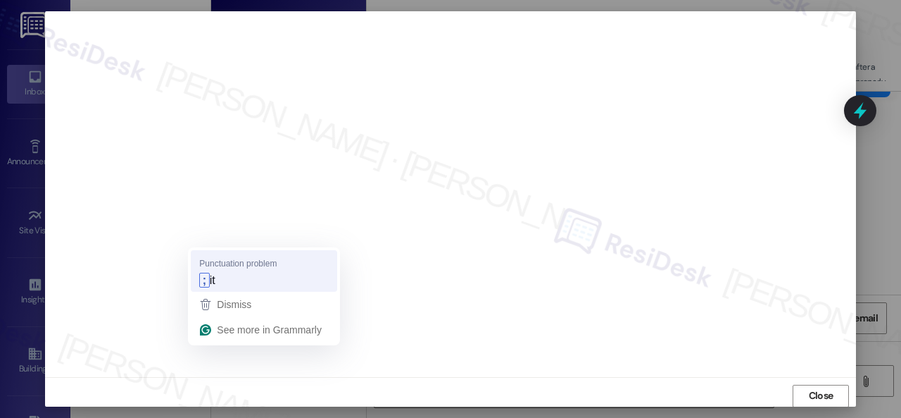
click at [210, 284] on span "it" at bounding box center [213, 279] width 6 height 15
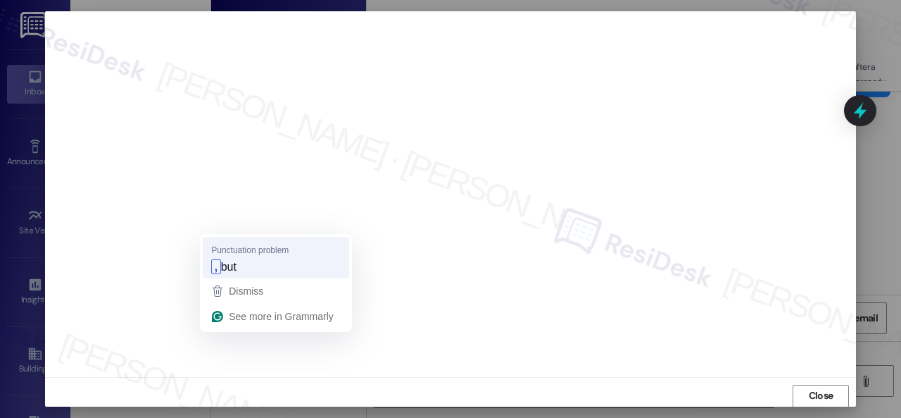
click at [214, 270] on strong "," at bounding box center [215, 266] width 9 height 15
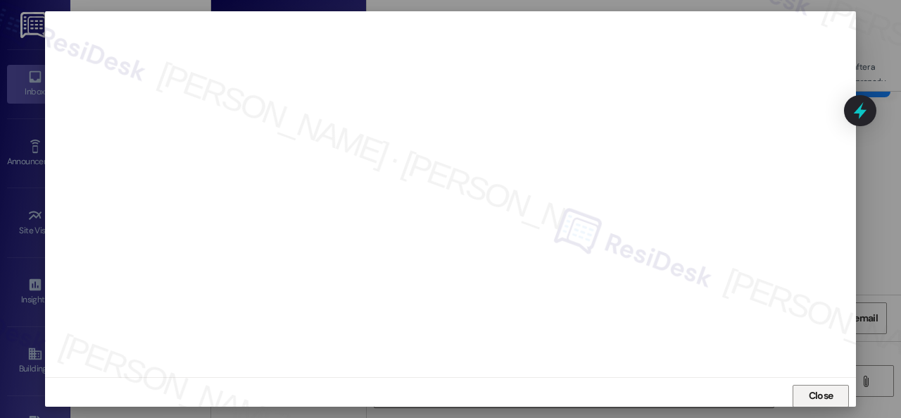
click at [811, 398] on span "Close" at bounding box center [821, 395] width 25 height 15
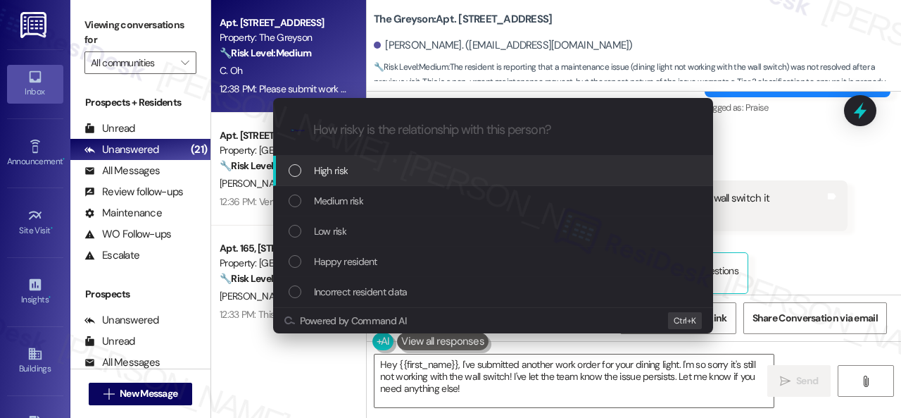
click at [326, 170] on span "High risk" at bounding box center [331, 170] width 35 height 15
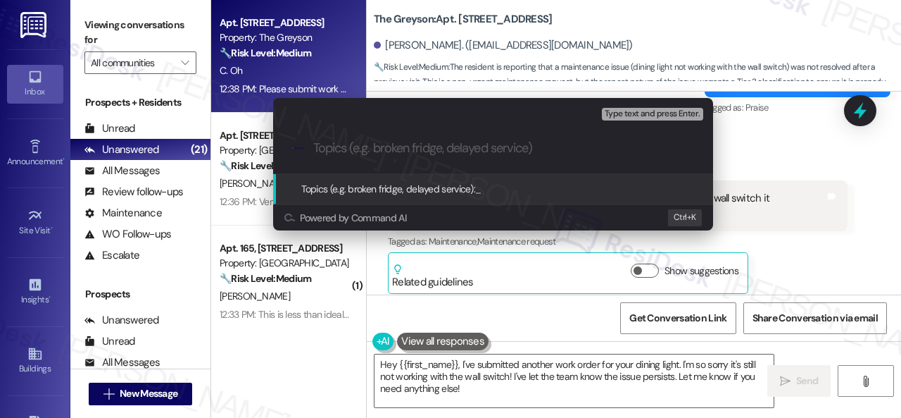
paste input "Work Order filed by ResiDesk 294582"
type input "Work Order filed by ResiDesk 294582"
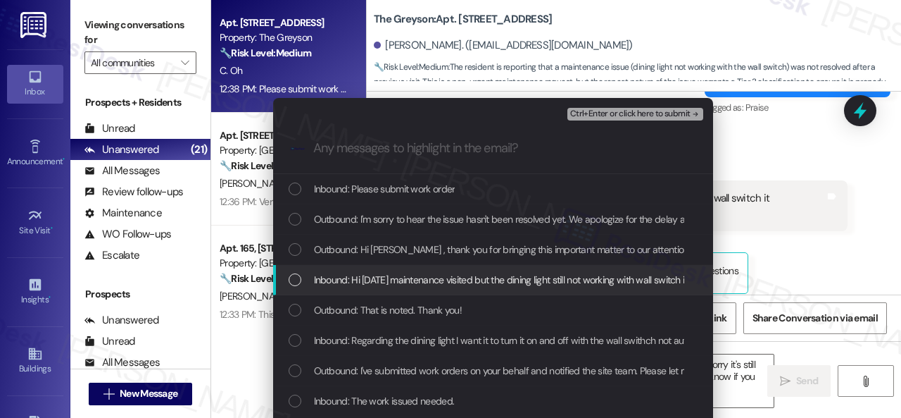
click at [357, 285] on span "Inbound: Hi [DATE] maintenance visited but the dining light still not working w…" at bounding box center [549, 279] width 470 height 15
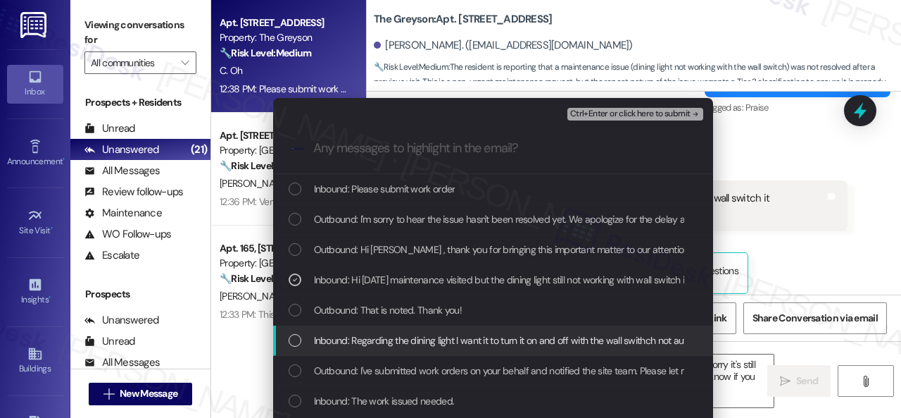
click at [378, 338] on span "Inbound: Regarding the dining light I want it to turn it on and off with the wa…" at bounding box center [543, 339] width 459 height 15
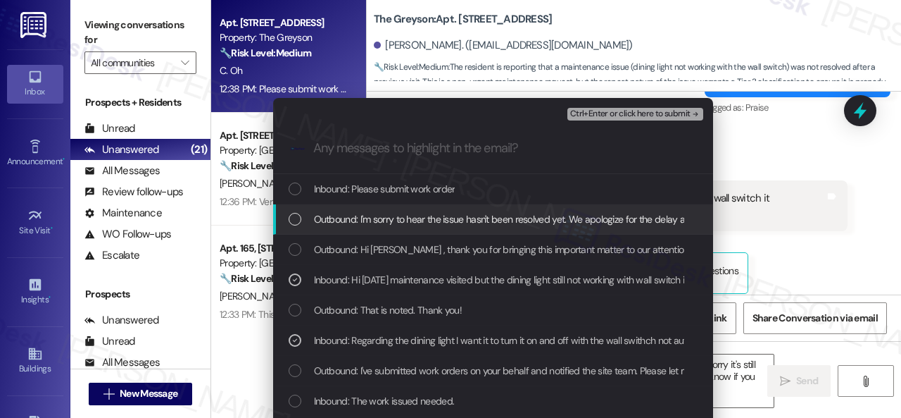
scroll to position [70, 0]
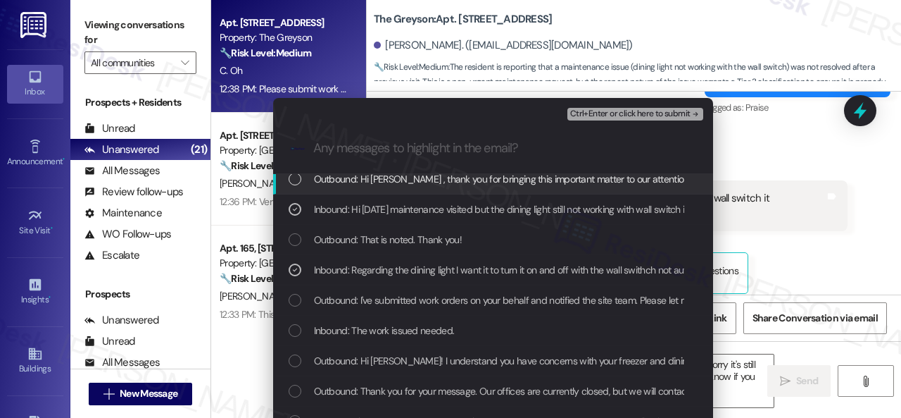
click at [577, 109] on span "Ctrl+Enter or click here to submit" at bounding box center [630, 114] width 120 height 10
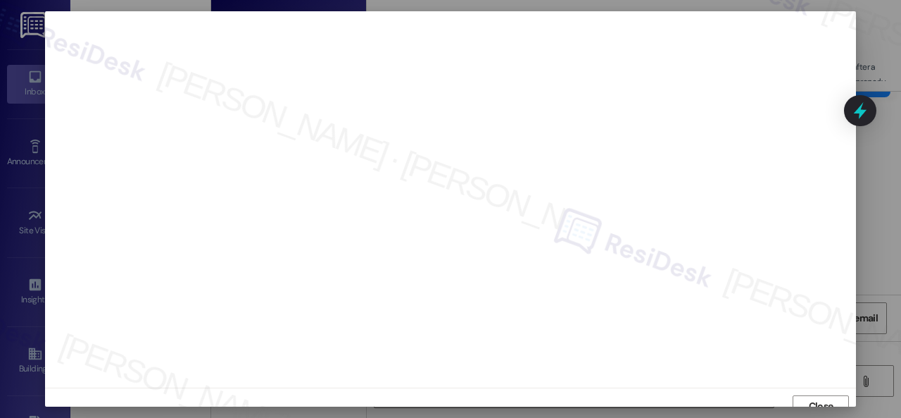
scroll to position [11, 0]
click at [817, 391] on span "Close" at bounding box center [821, 395] width 25 height 15
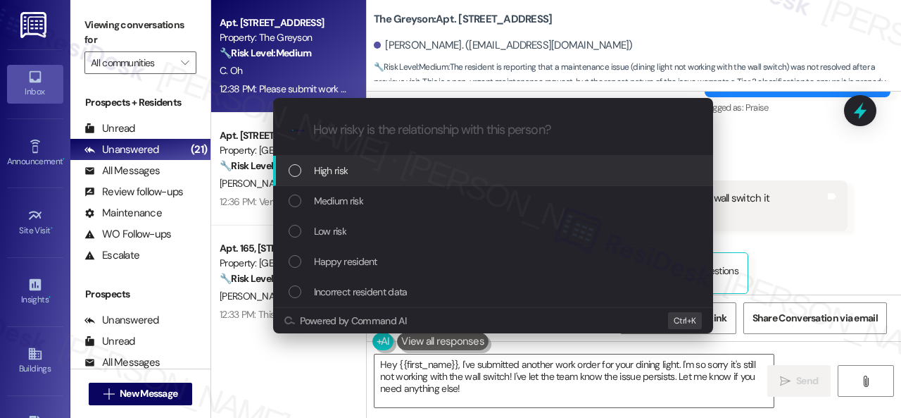
click at [321, 171] on span "High risk" at bounding box center [331, 170] width 35 height 15
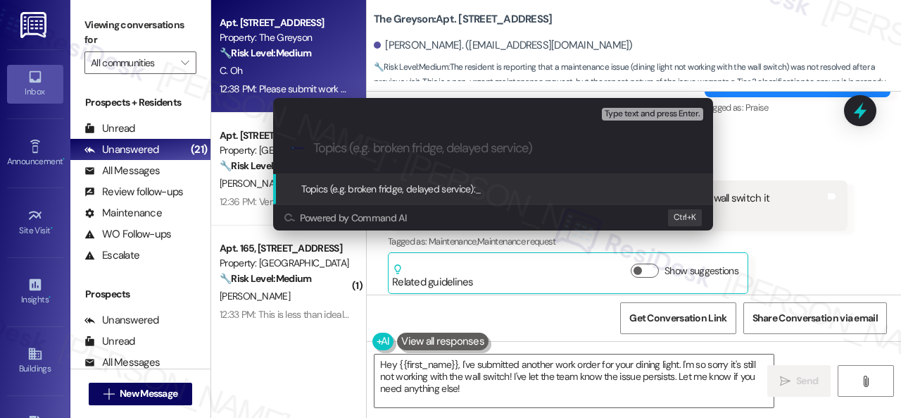
paste input "Work Order filed by ResiDesk 294582"
type input "Work Order filed by ResiDesk 294582"
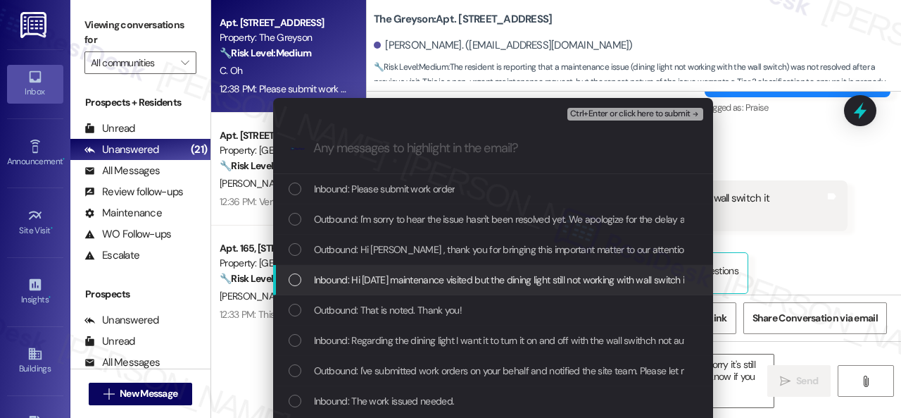
click at [358, 282] on span "Inbound: Hi [DATE] maintenance visited but the dining light still not working w…" at bounding box center [549, 279] width 470 height 15
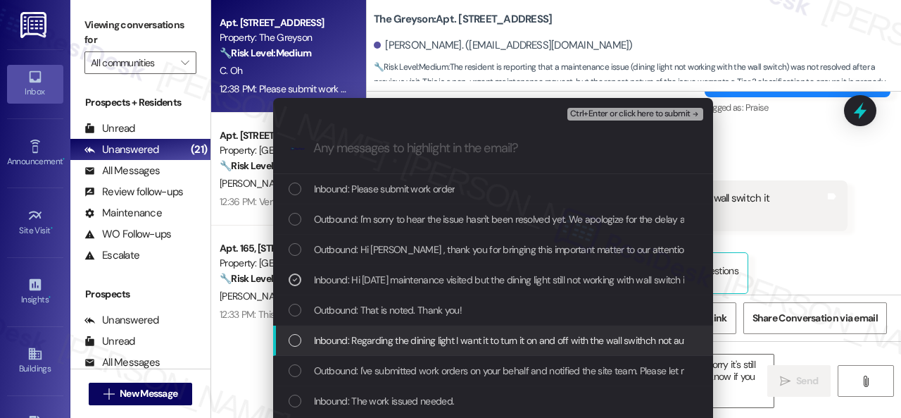
click at [349, 341] on span "Inbound: Regarding the dining light I want it to turn it on and off with the wa…" at bounding box center [543, 339] width 459 height 15
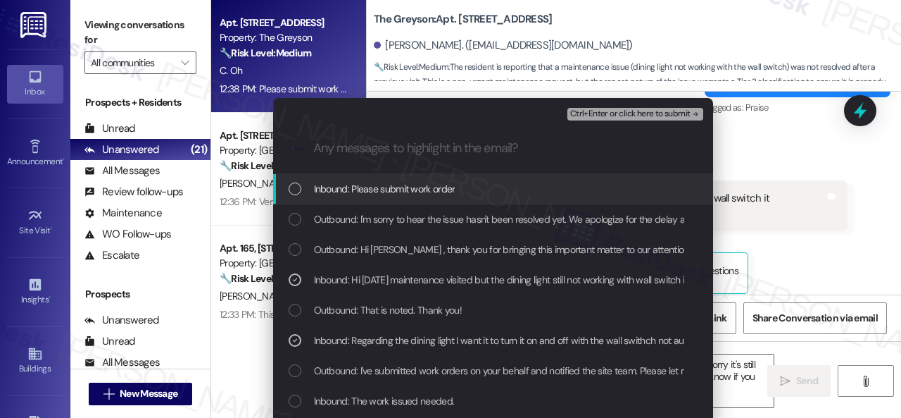
click at [609, 114] on span "Ctrl+Enter or click here to submit" at bounding box center [630, 114] width 120 height 10
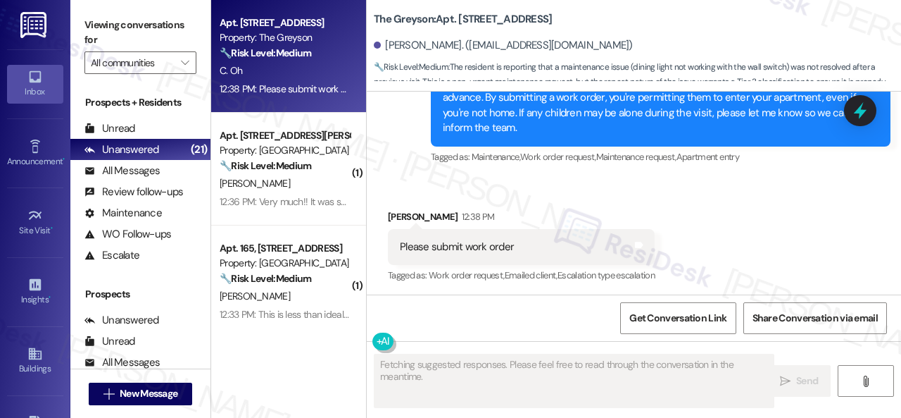
scroll to position [3694, 0]
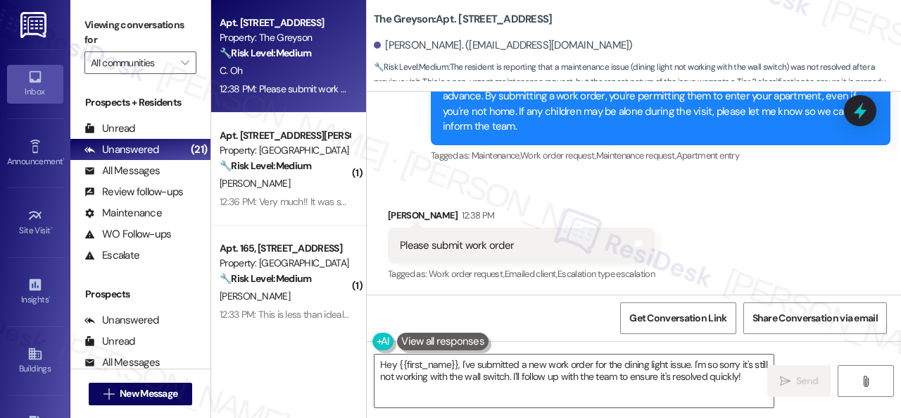
click at [634, 218] on div "[PERSON_NAME] Oh 12:38 PM" at bounding box center [521, 218] width 267 height 20
click at [542, 380] on textarea "Hey {{first_name}}, I've submitted a new work order for the dining light issue.…" at bounding box center [574, 380] width 399 height 53
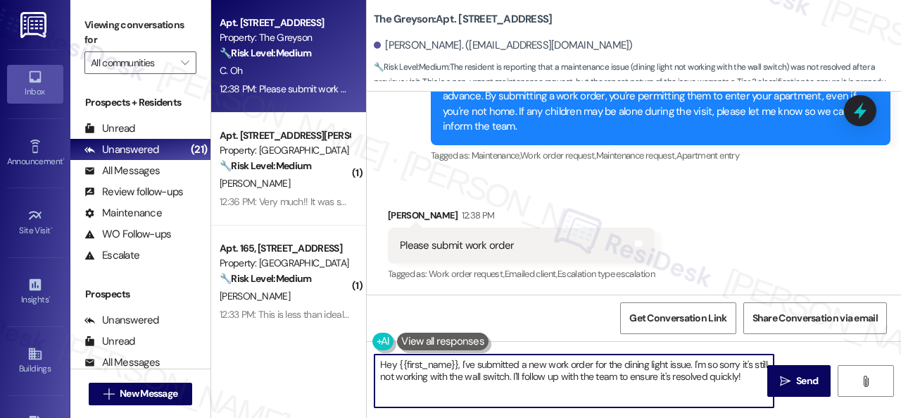
paste textarea "I've submitted a work order on your behalf and notified the site team. Please l…"
click at [446, 363] on textarea "I've submitted a work order on your behalf and notified the site team. Please l…" at bounding box center [574, 380] width 399 height 53
type textarea "I've submitted a new work order on your behalf and notified the site team. Plea…"
click at [654, 377] on textarea "I've submitted a new work order on your behalf and notified the site team. Plea…" at bounding box center [574, 380] width 399 height 53
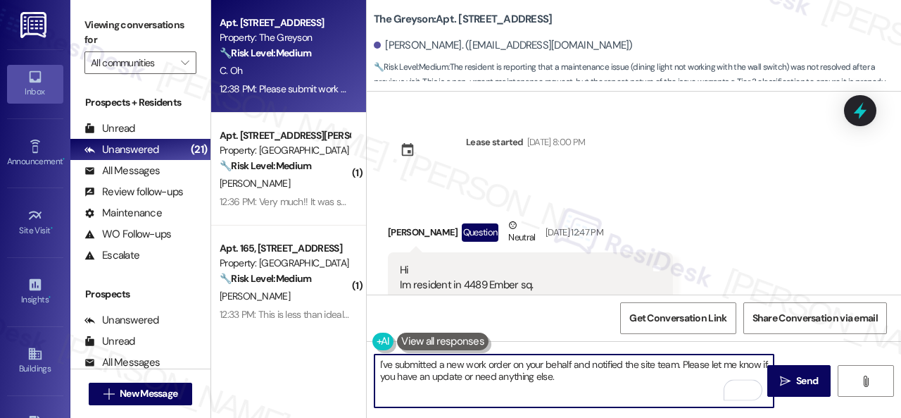
type textarea "I've submitted a new work order on your behalf and notified the site team. Plea…"
drag, startPoint x: 0, startPoint y: 0, endPoint x: 787, endPoint y: 347, distance: 859.8
click at [796, 381] on span "Send" at bounding box center [807, 380] width 22 height 15
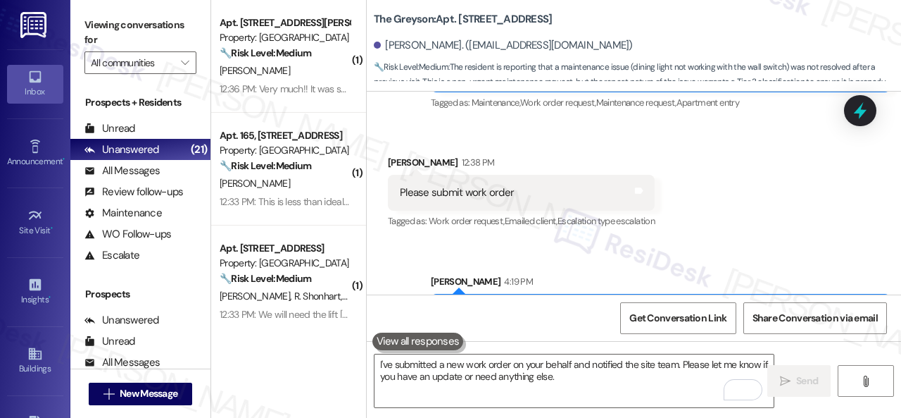
scroll to position [3807, 0]
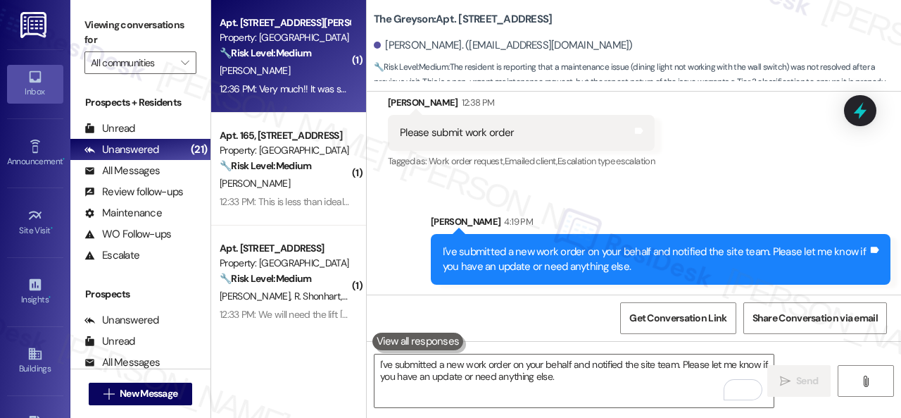
click at [295, 81] on div "12:36 PM: Very much!! It was so filthy inside. I couldn't breathe in that room.…" at bounding box center [284, 89] width 133 height 18
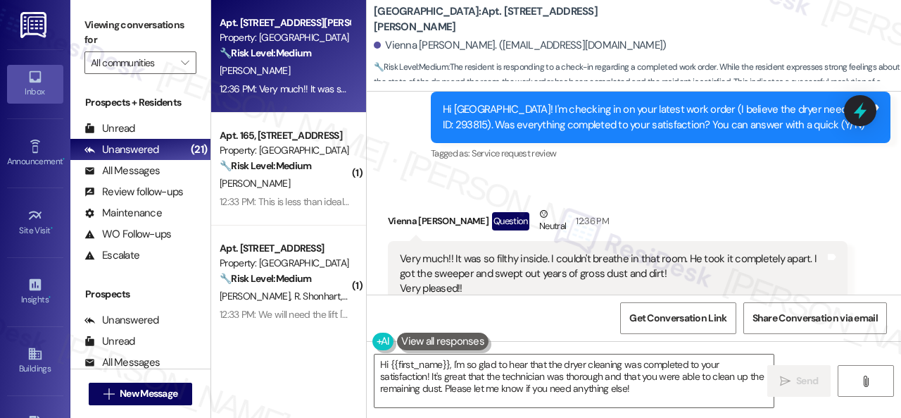
scroll to position [2396, 0]
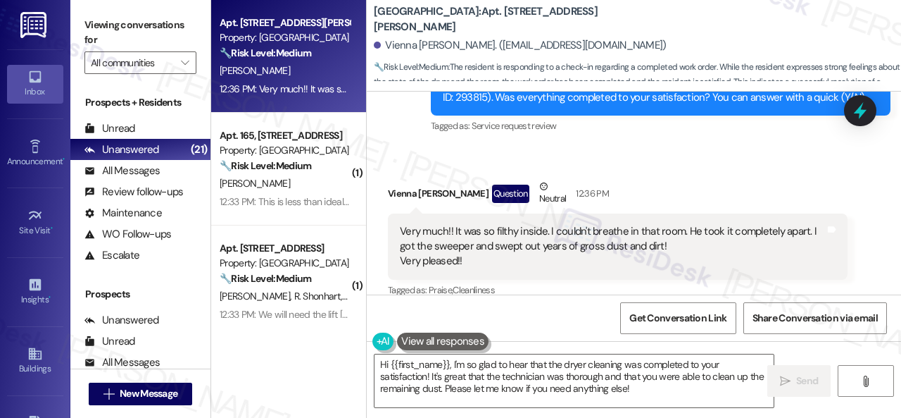
click at [402, 150] on div "Received via SMS Vienna Leffler Question Neutral 12:36 PM Very much!! It was so…" at bounding box center [634, 229] width 534 height 164
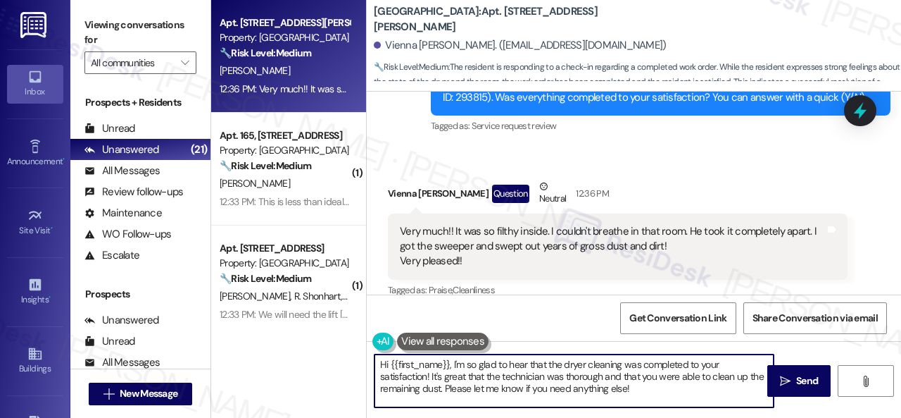
drag, startPoint x: 585, startPoint y: 383, endPoint x: 287, endPoint y: 335, distance: 301.7
click at [287, 335] on div "Apt. 810, 201 Courtright East Road Property: Overland Park 🔧 Risk Level: Medium…" at bounding box center [556, 209] width 690 height 418
paste textarea "Thanks for your feedback. We appreciate it. Enjoy your day"
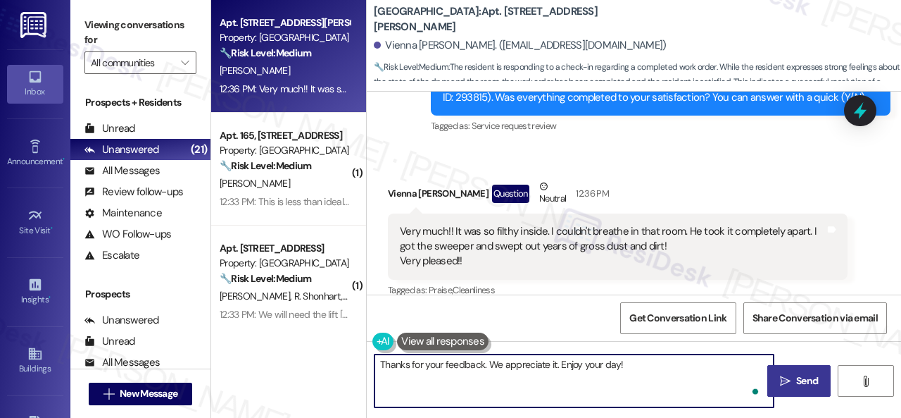
type textarea "Thanks for your feedback. We appreciate it. Enjoy your day!"
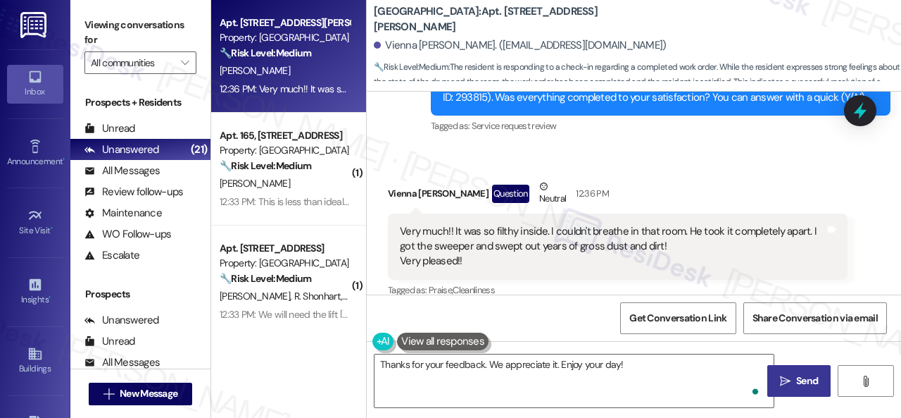
click at [797, 383] on span "Send" at bounding box center [807, 380] width 22 height 15
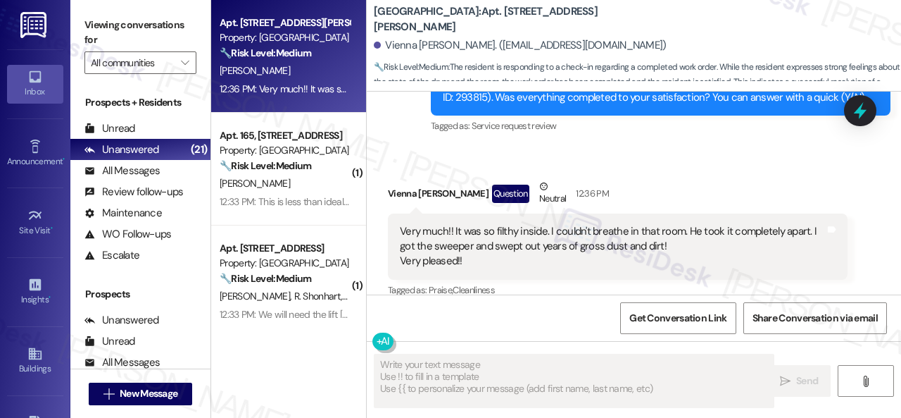
type textarea "Fetching suggested responses. Please feel free to read through the conversation…"
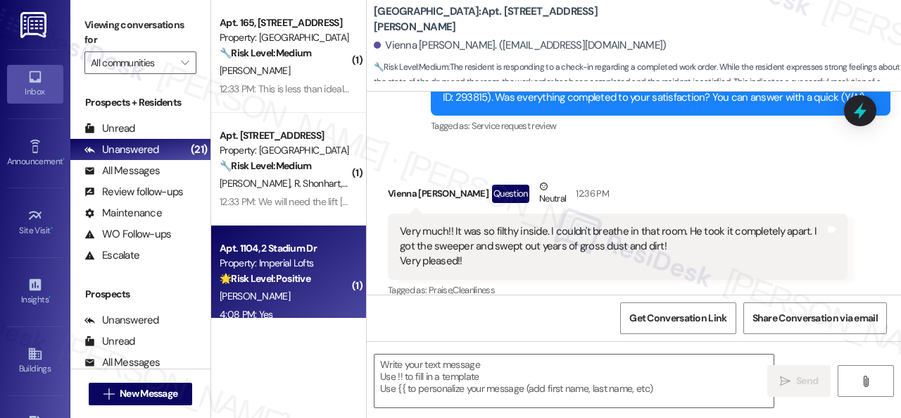
click at [283, 311] on div "4:08 PM: Yes 4:08 PM: Yes" at bounding box center [284, 315] width 133 height 18
type textarea "Fetching suggested responses. Please feel free to read through the conversation…"
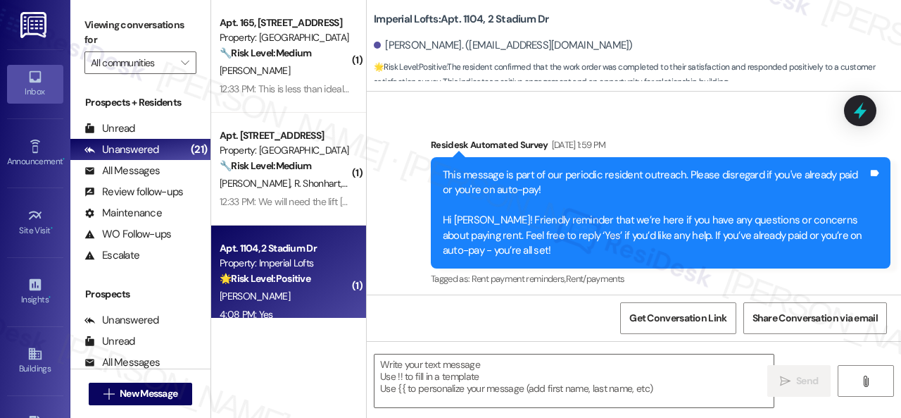
type textarea "Fetching suggested responses. Please feel free to read through the conversation…"
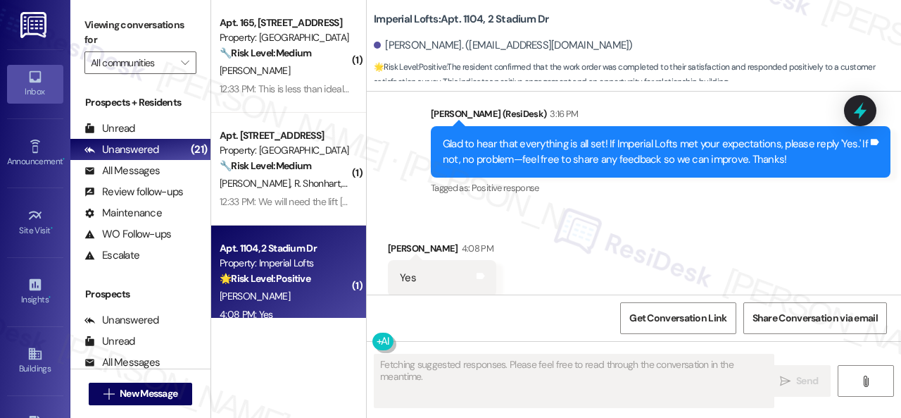
scroll to position [1168, 0]
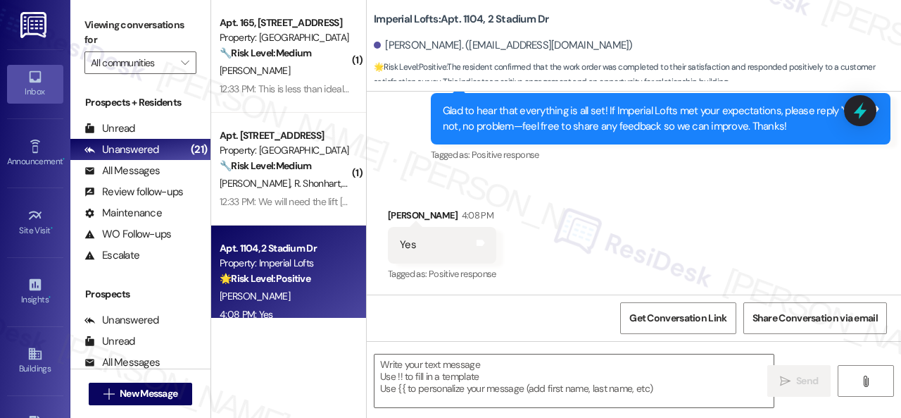
drag, startPoint x: 387, startPoint y: 189, endPoint x: 394, endPoint y: 206, distance: 17.4
click at [387, 189] on div "Received via SMS Maurice Morris 4:08 PM Yes Tags and notes Tagged as: Positive …" at bounding box center [634, 235] width 534 height 119
click at [432, 380] on textarea at bounding box center [574, 380] width 399 height 53
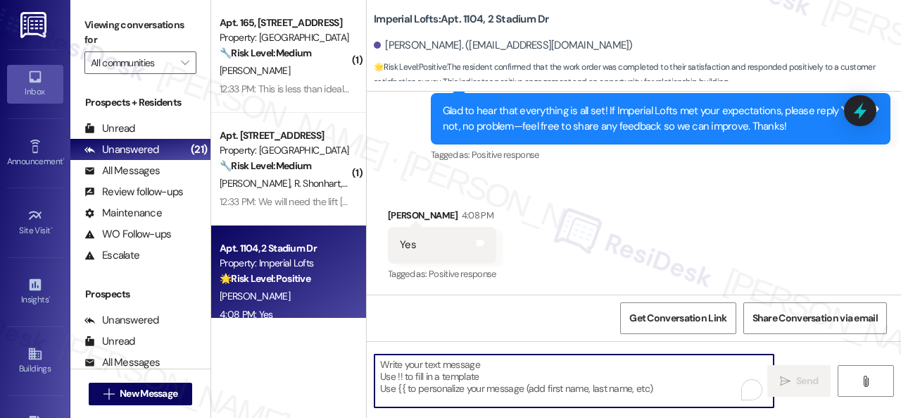
paste textarea "I'm glad you are satisfied with your home. Have you written a review for us bef…"
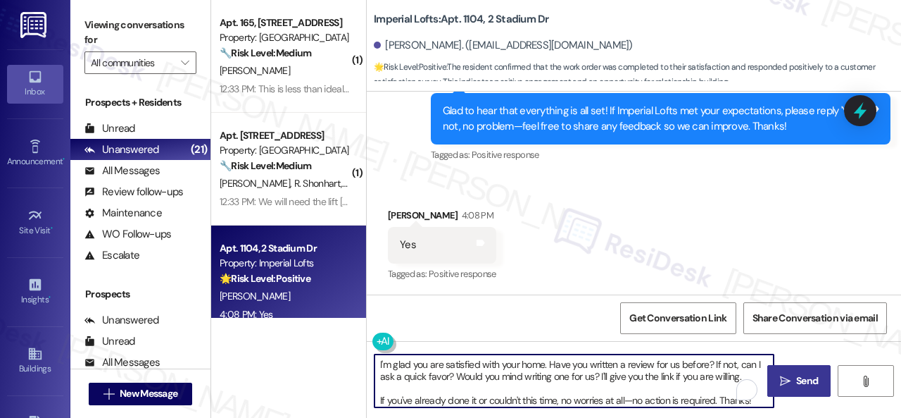
type textarea "I'm glad you are satisfied with your home. Have you written a review for us bef…"
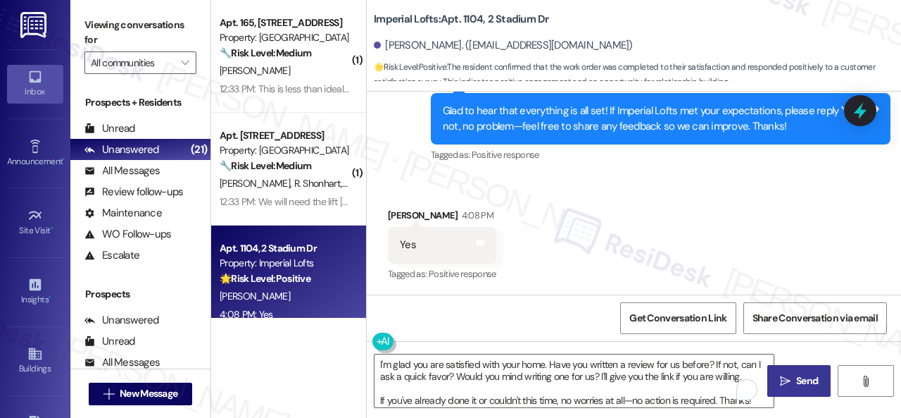
click at [786, 388] on button " Send" at bounding box center [799, 381] width 63 height 32
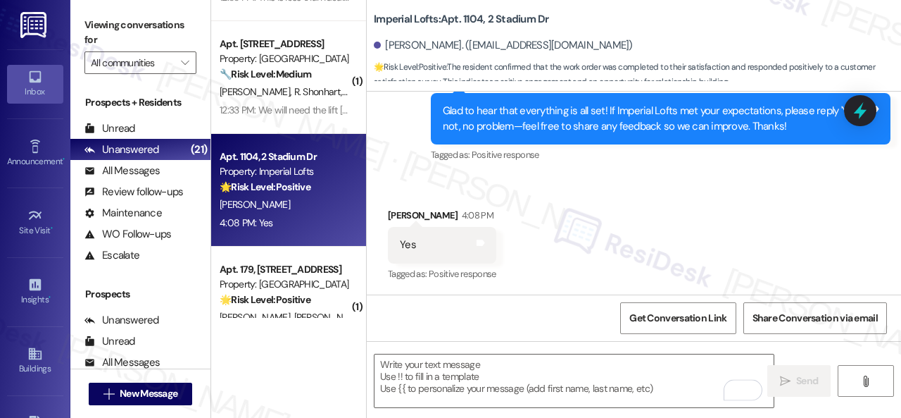
scroll to position [141, 0]
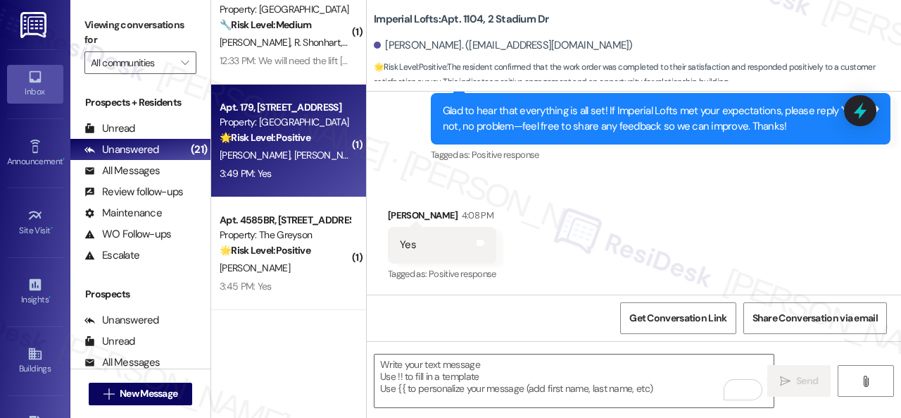
click at [293, 183] on div "Apt. 179, 146 Spring Creek Dr Property: Spring Creek 🌟 Risk Level: Positive The…" at bounding box center [288, 141] width 155 height 113
type textarea "Fetching suggested responses. Please feel free to read through the conversation…"
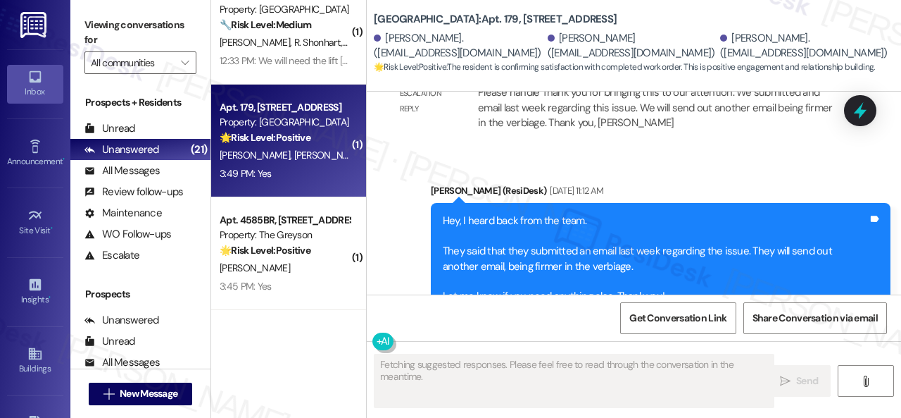
scroll to position [8480, 0]
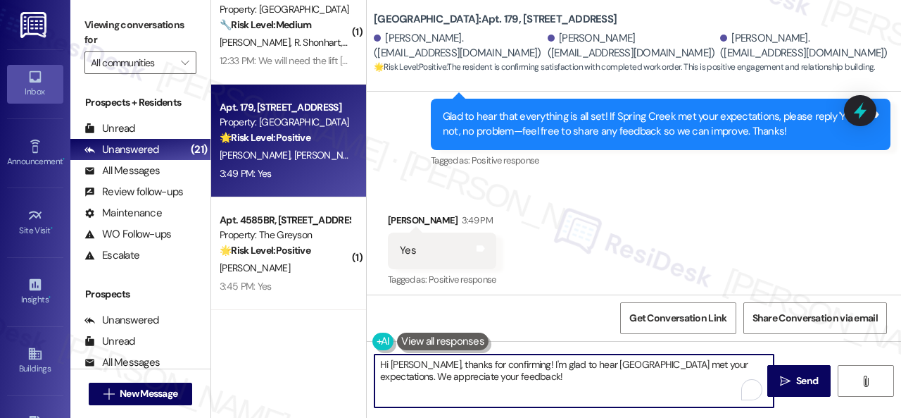
drag, startPoint x: 330, startPoint y: 339, endPoint x: 274, endPoint y: 325, distance: 57.4
click at [274, 325] on div "( 1 ) Apt. 165, 6565 W Foxridge Dr Property: The Falls 🔧 Risk Level: Medium The…" at bounding box center [556, 209] width 690 height 418
paste textarea "I'm glad you are satisfied with your home. Have you written a review for us bef…"
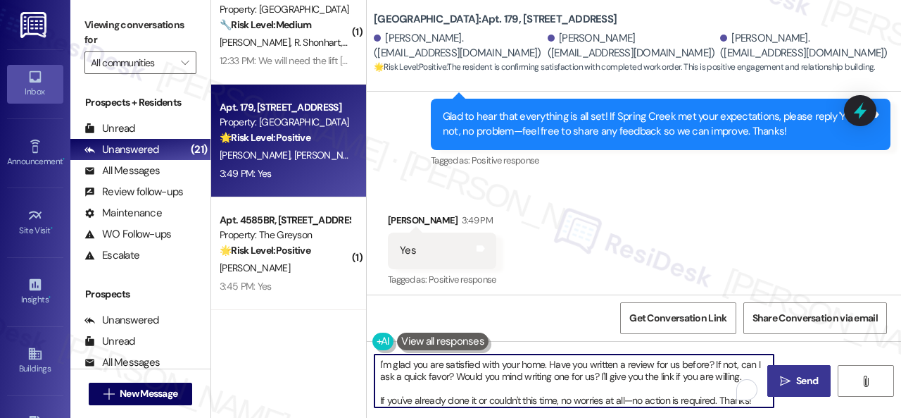
type textarea "I'm glad you are satisfied with your home. Have you written a review for us bef…"
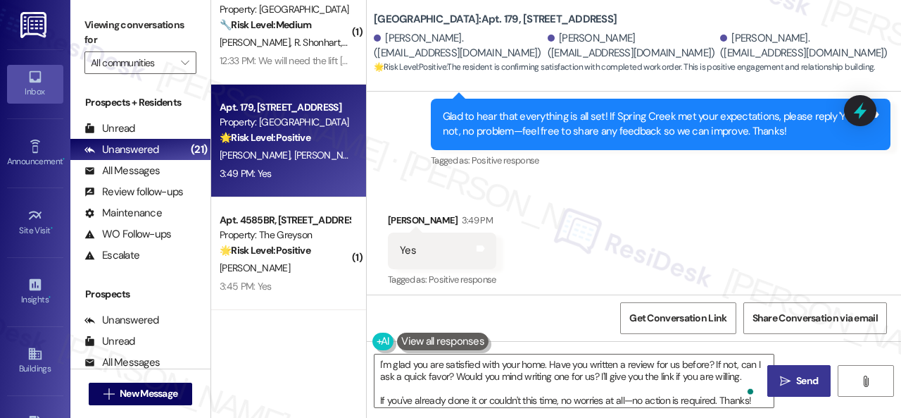
click at [801, 379] on span "Send" at bounding box center [807, 380] width 22 height 15
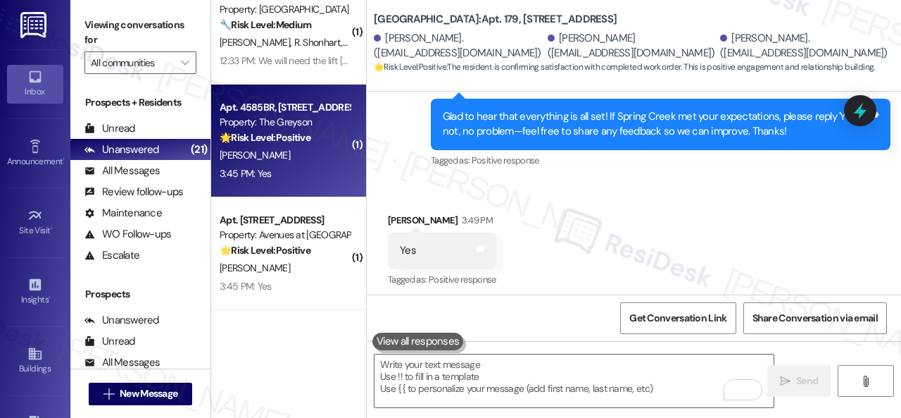
click at [308, 166] on div "3:45 PM: Yes 3:45 PM: Yes" at bounding box center [284, 174] width 133 height 18
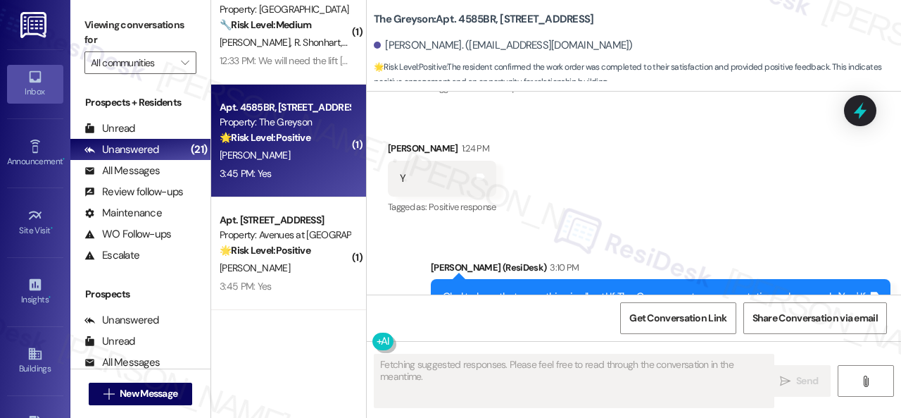
scroll to position [4082, 0]
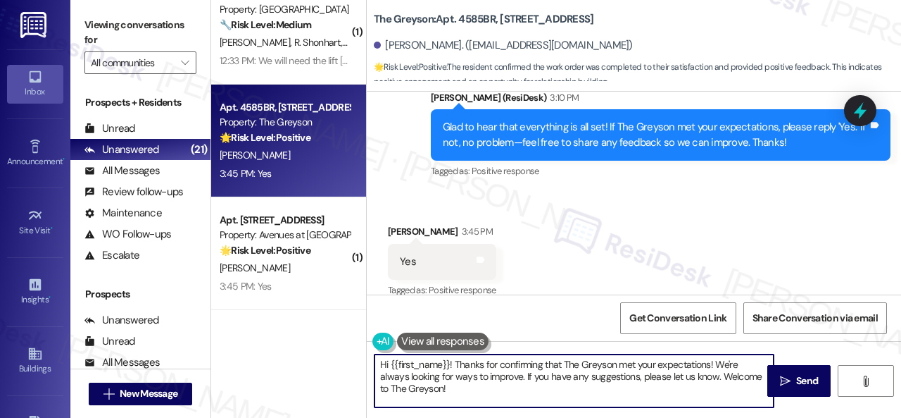
drag, startPoint x: 380, startPoint y: 366, endPoint x: 364, endPoint y: 350, distance: 22.4
click at [313, 344] on div "( 1 ) Apt. 165, 6565 W Foxridge Dr Property: The Falls 🔧 Risk Level: Medium The…" at bounding box center [556, 209] width 690 height 418
paste textarea "I'm glad you are satisfied with your home. Have you written a review for us bef…"
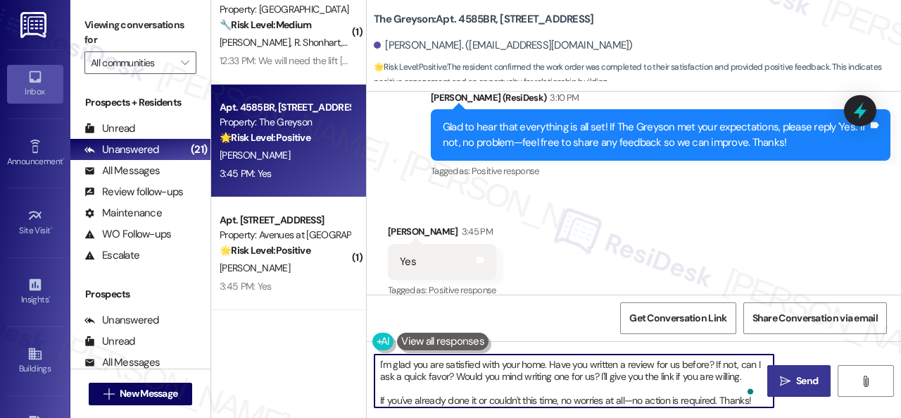
type textarea "I'm glad you are satisfied with your home. Have you written a review for us bef…"
click at [808, 387] on span "Send" at bounding box center [807, 380] width 22 height 15
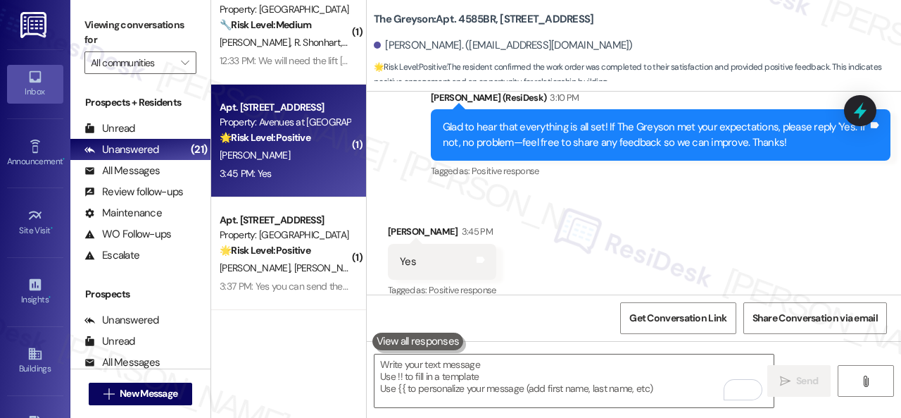
click at [313, 175] on div "3:45 PM: Yes 3:45 PM: Yes" at bounding box center [284, 174] width 133 height 18
type textarea "Fetching suggested responses. Please feel free to read through the conversation…"
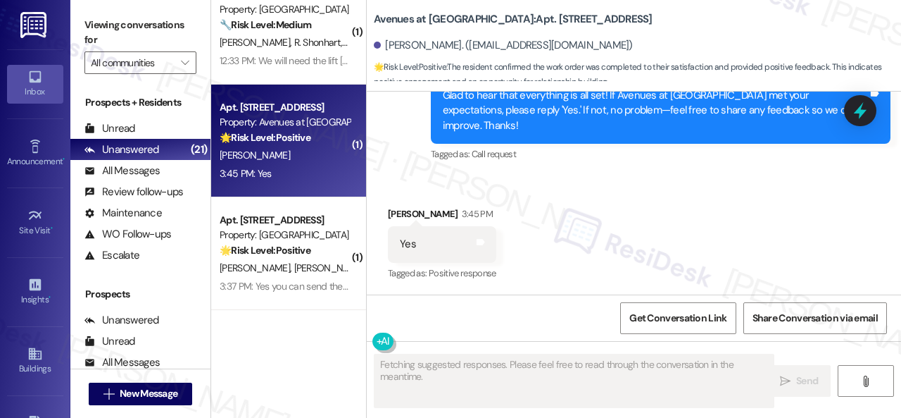
scroll to position [6529, 0]
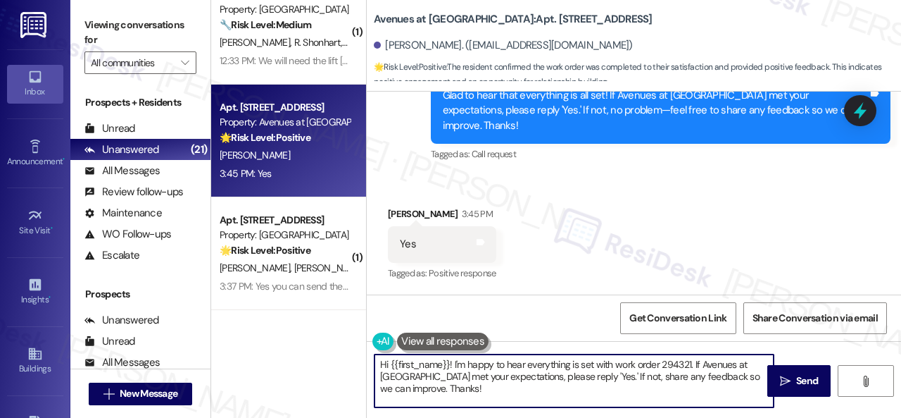
drag, startPoint x: 469, startPoint y: 387, endPoint x: 408, endPoint y: 363, distance: 65.5
click at [329, 348] on div "( 1 ) Apt. 165, 6565 W Foxridge Dr Property: The Falls 🔧 Risk Level: Medium The…" at bounding box center [556, 209] width 690 height 418
paste textarea "I'm glad you are satisfied with your home. Have you written a review for us bef…"
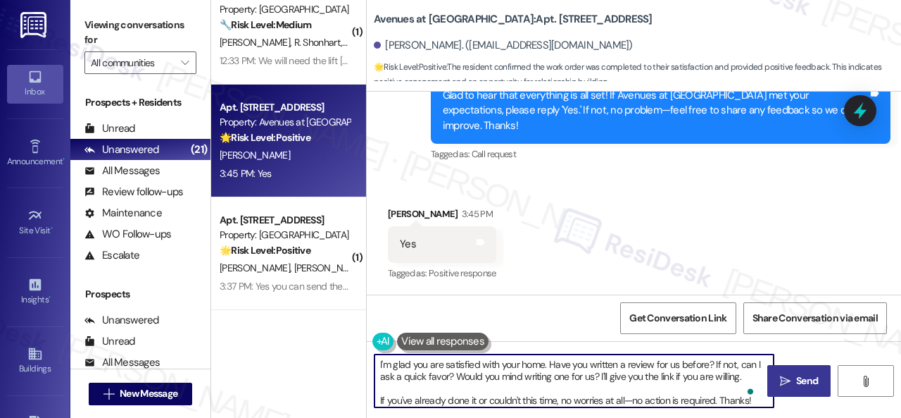
type textarea "I'm glad you are satisfied with your home. Have you written a review for us bef…"
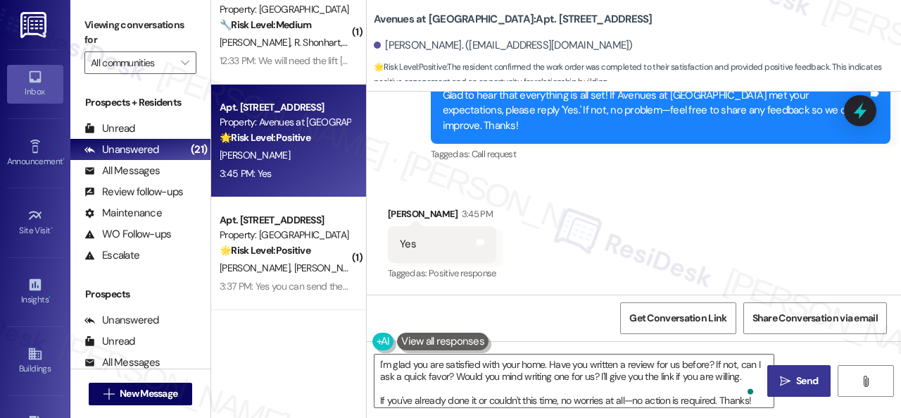
click at [809, 381] on span "Send" at bounding box center [807, 380] width 22 height 15
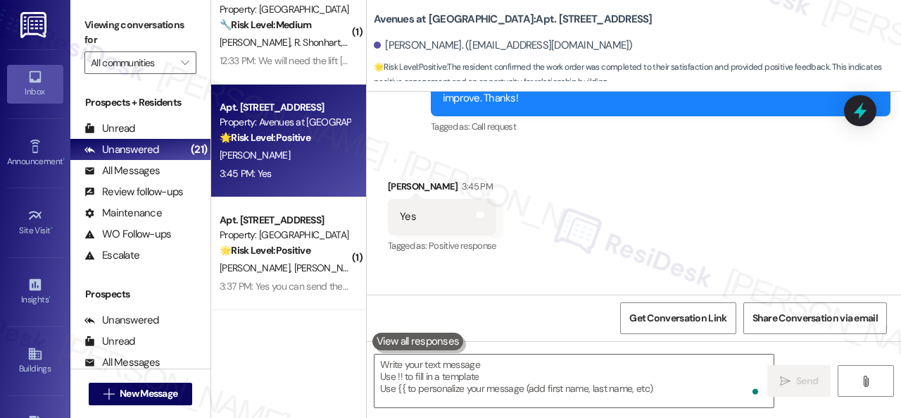
scroll to position [6528, 0]
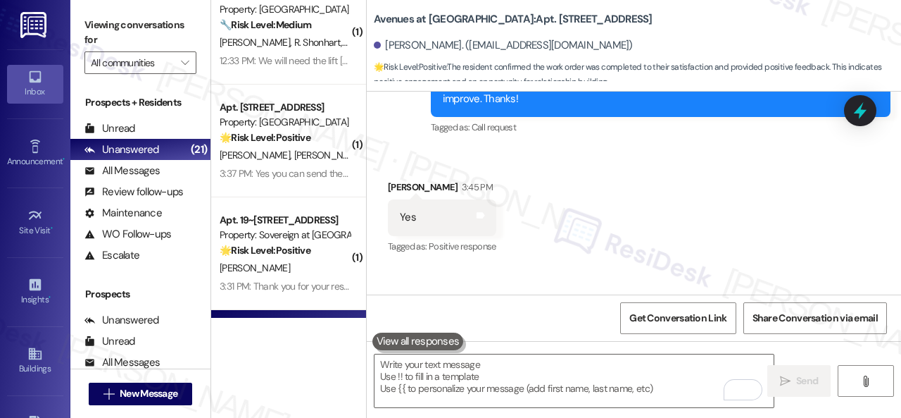
click at [422, 189] on div "Received via SMS Timaka Arnwine 3:45 PM Yes Tags and notes Tagged as: Positive …" at bounding box center [634, 207] width 534 height 119
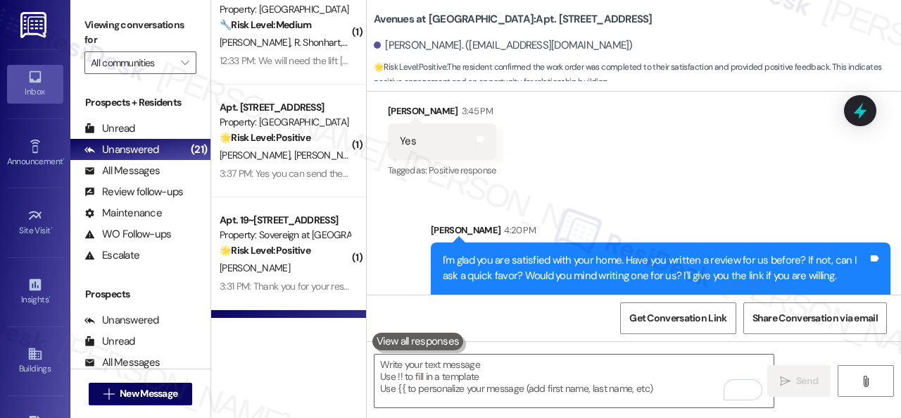
scroll to position [6672, 0]
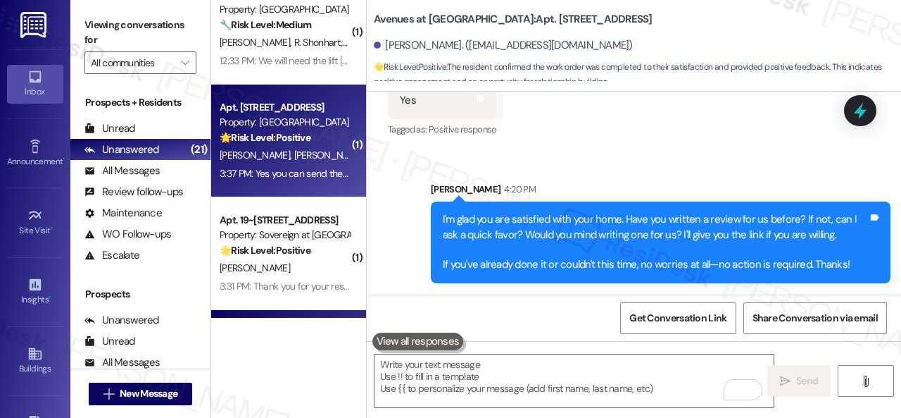
click at [306, 161] on div "B. Dodd C. Dodd" at bounding box center [284, 155] width 133 height 18
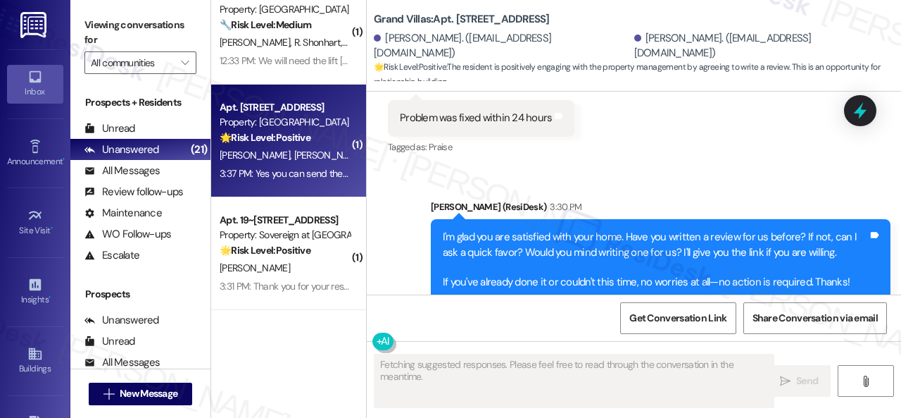
scroll to position [1688, 0]
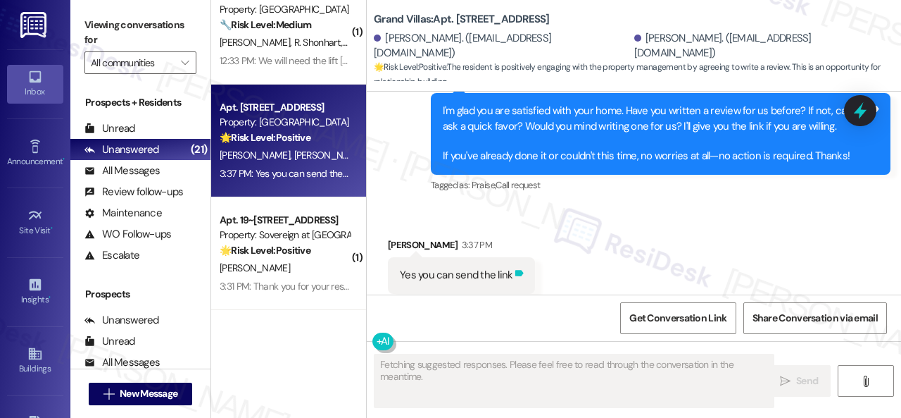
click at [517, 270] on icon at bounding box center [519, 273] width 8 height 6
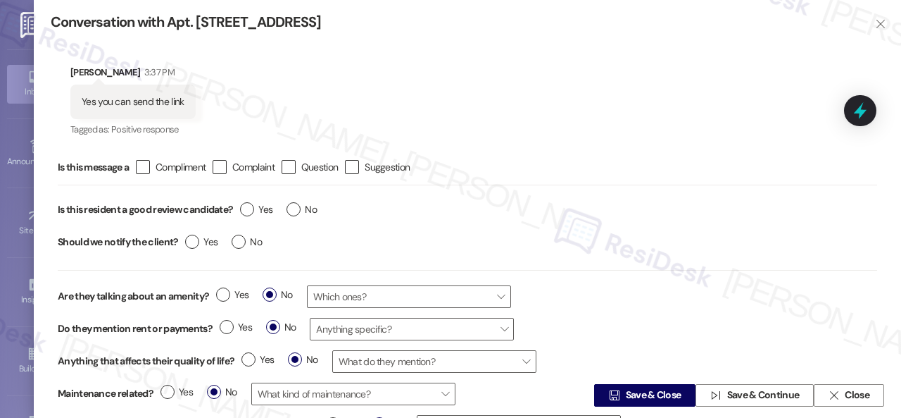
type textarea "Hi {{first_name}}! I'm happy to send you the review link. Here it is: [Placehol…"
click at [261, 209] on span "Yes" at bounding box center [256, 209] width 32 height 15
click at [261, 209] on input "Yes" at bounding box center [256, 211] width 32 height 18
radio input "true"
click at [658, 396] on span "Save & Close" at bounding box center [654, 395] width 56 height 15
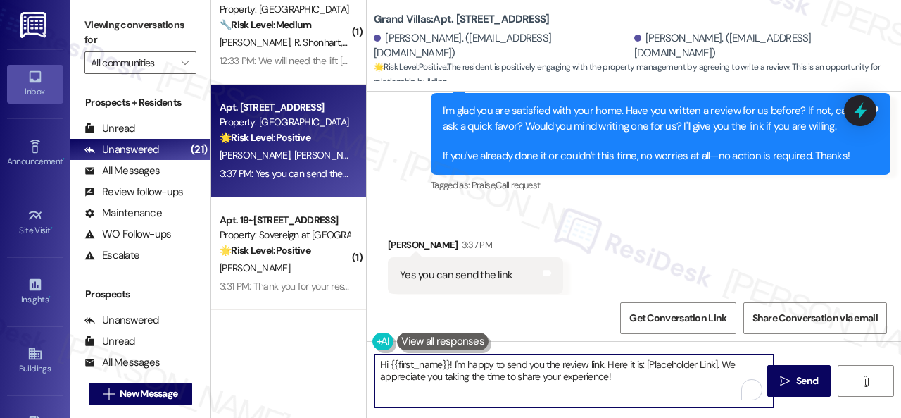
drag, startPoint x: 618, startPoint y: 378, endPoint x: 321, endPoint y: 342, distance: 299.3
click at [321, 342] on div "( 1 ) Apt. 165, 6565 W Foxridge Dr Property: The Falls 🔧 Risk Level: Medium The…" at bounding box center [556, 209] width 690 height 418
paste textarea "Thank you so much! It means a lot to us! Please take a moment to write a review…"
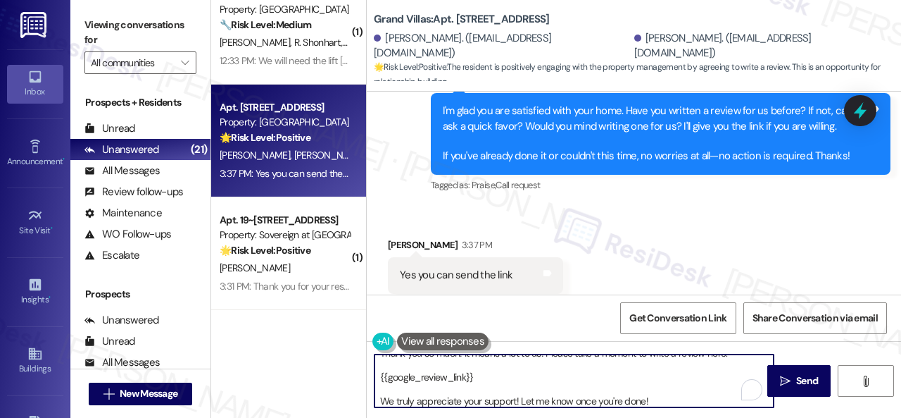
scroll to position [11, 0]
type textarea "Thank you so much! It means a lot to us! Please take a moment to write a review…"
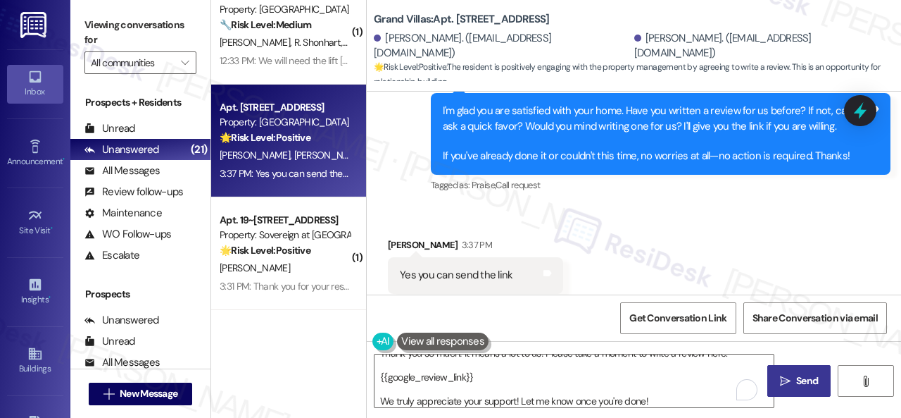
click at [795, 389] on button " Send" at bounding box center [799, 381] width 63 height 32
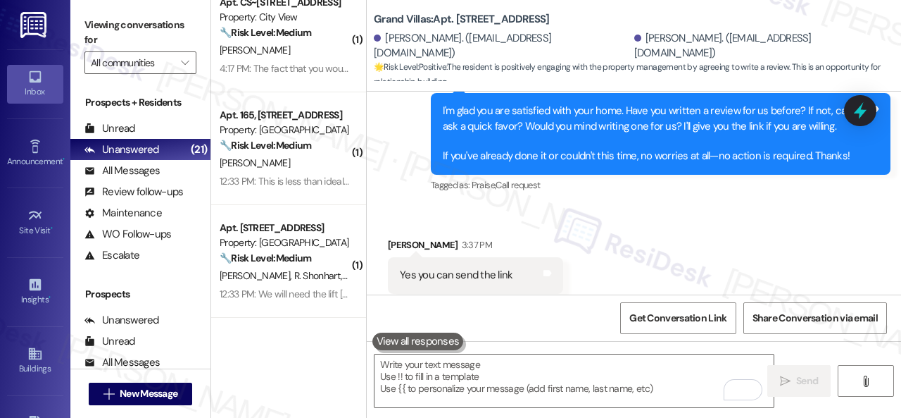
scroll to position [0, 0]
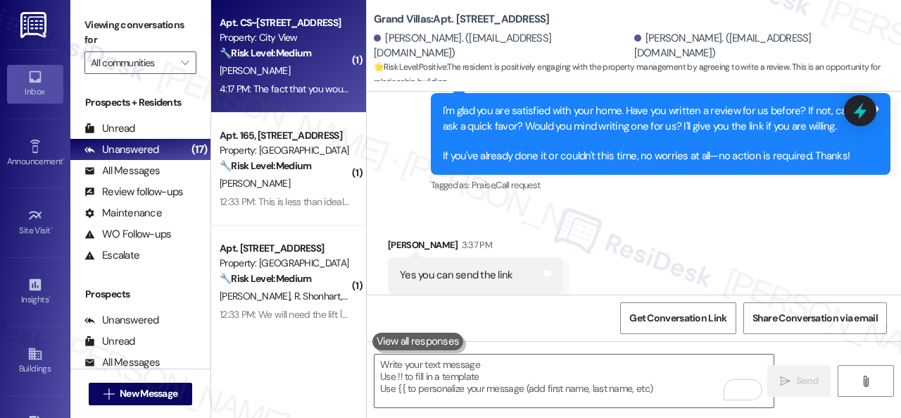
click at [326, 78] on div "[PERSON_NAME]" at bounding box center [284, 71] width 133 height 18
type textarea "Fetching suggested responses. Please feel free to read through the conversation…"
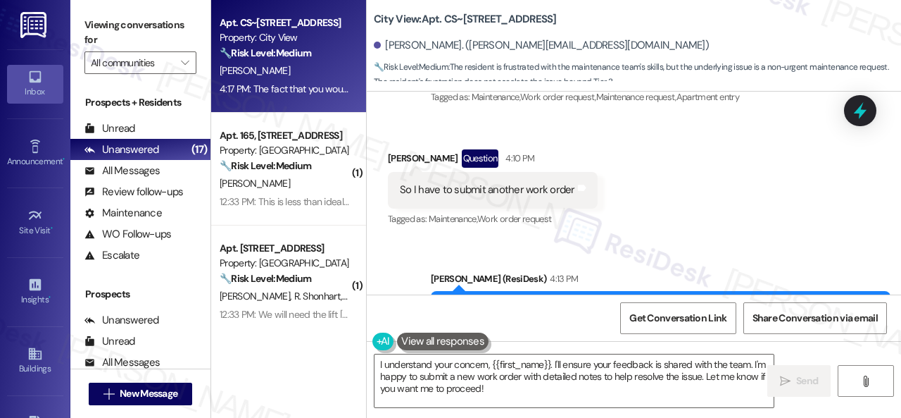
scroll to position [5210, 0]
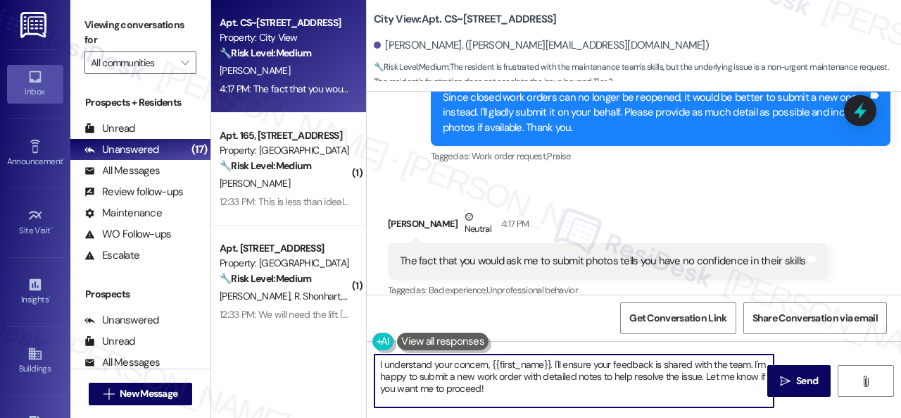
drag, startPoint x: 506, startPoint y: 395, endPoint x: 306, endPoint y: 349, distance: 205.3
click at [307, 349] on div "Apt. CS~2751, 2600 Cityview Drive Property: City View 🔧 Risk Level: Medium The …" at bounding box center [556, 209] width 690 height 418
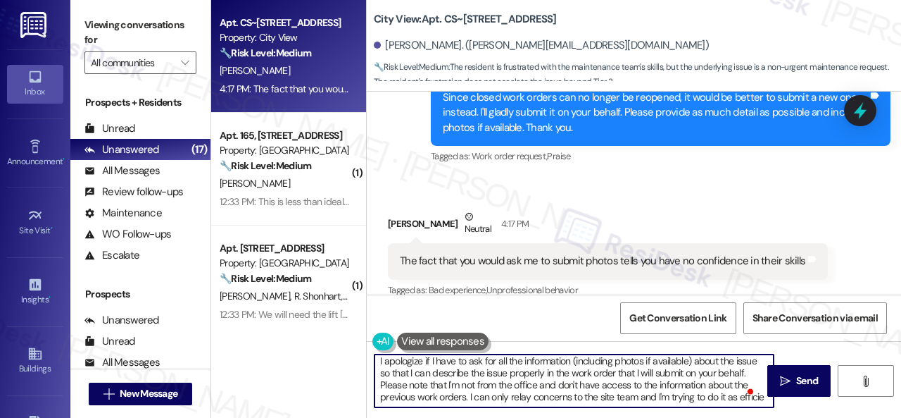
scroll to position [11, 0]
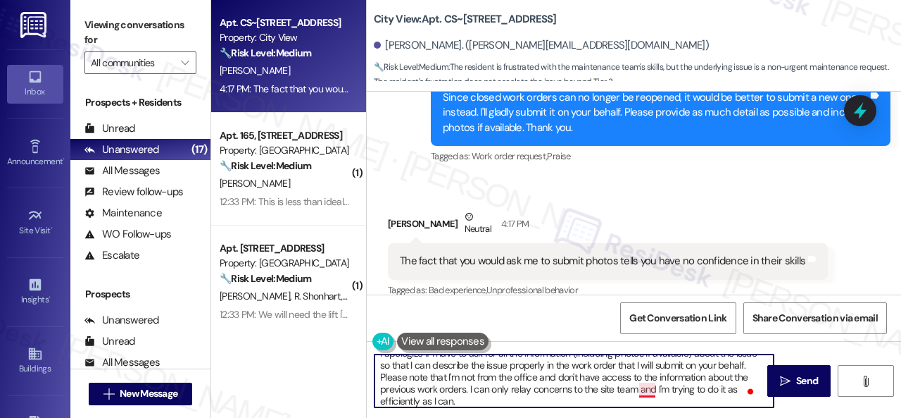
click at [646, 390] on textarea "I apologize if I have to ask for all the information (including photos if avail…" at bounding box center [574, 380] width 399 height 53
click at [564, 399] on textarea "I apologize if I have to ask for all the information (including photos if avail…" at bounding box center [574, 380] width 399 height 53
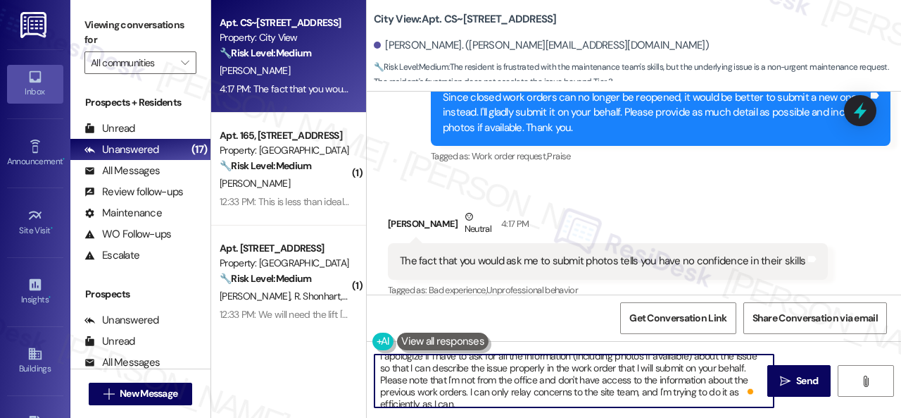
scroll to position [15, 0]
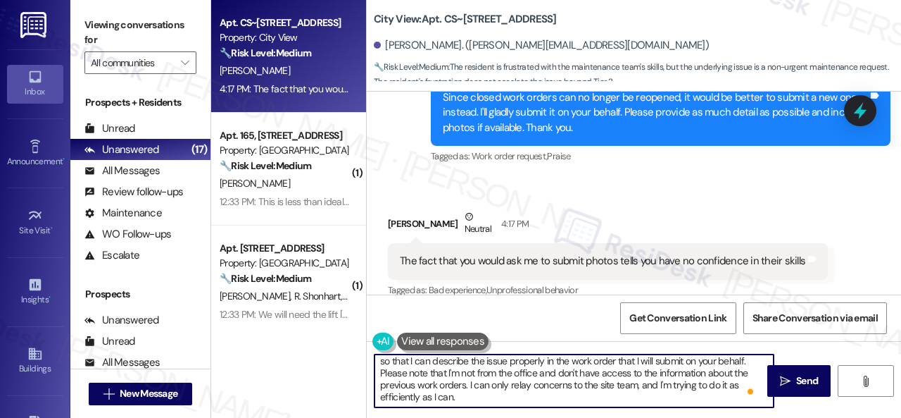
click at [468, 381] on textarea "I apologize if I have to ask for all the information (including photos if avail…" at bounding box center [574, 380] width 399 height 53
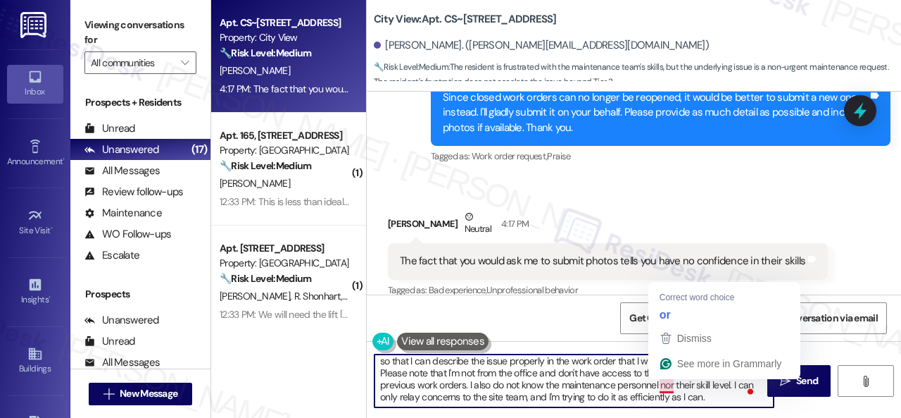
click at [661, 388] on textarea "I apologize if I have to ask for all the information (including photos if avail…" at bounding box center [574, 380] width 399 height 53
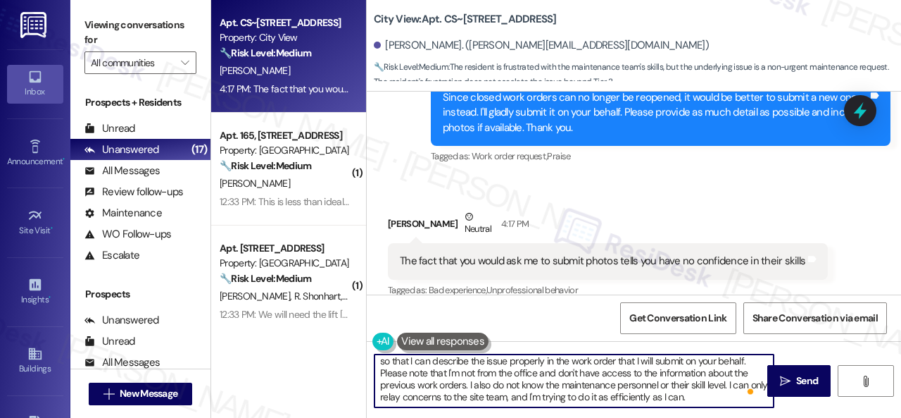
click at [725, 399] on textarea "I apologize if I have to ask for all the information (including photos if avail…" at bounding box center [574, 380] width 399 height 53
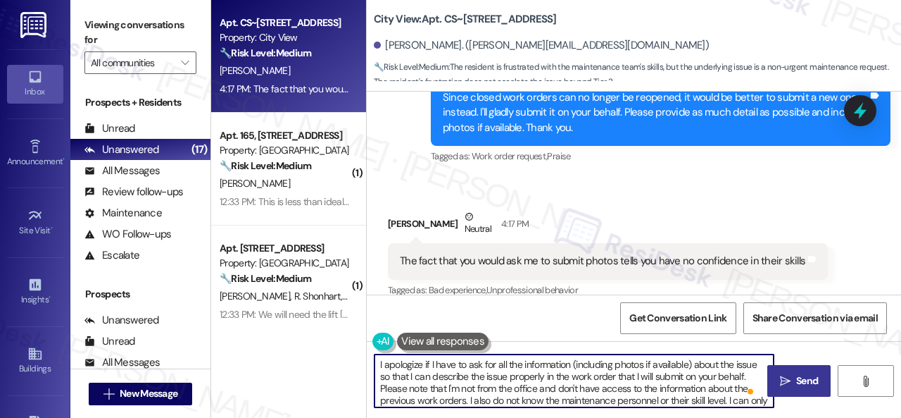
type textarea "I apologize if I have to ask for all the information (including photos if avail…"
click at [781, 376] on icon "" at bounding box center [785, 380] width 11 height 11
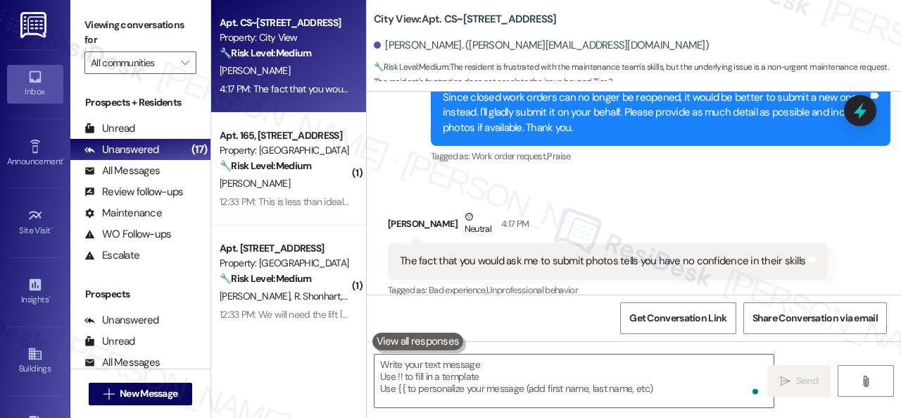
scroll to position [5369, 0]
